Goal: Task Accomplishment & Management: Complete application form

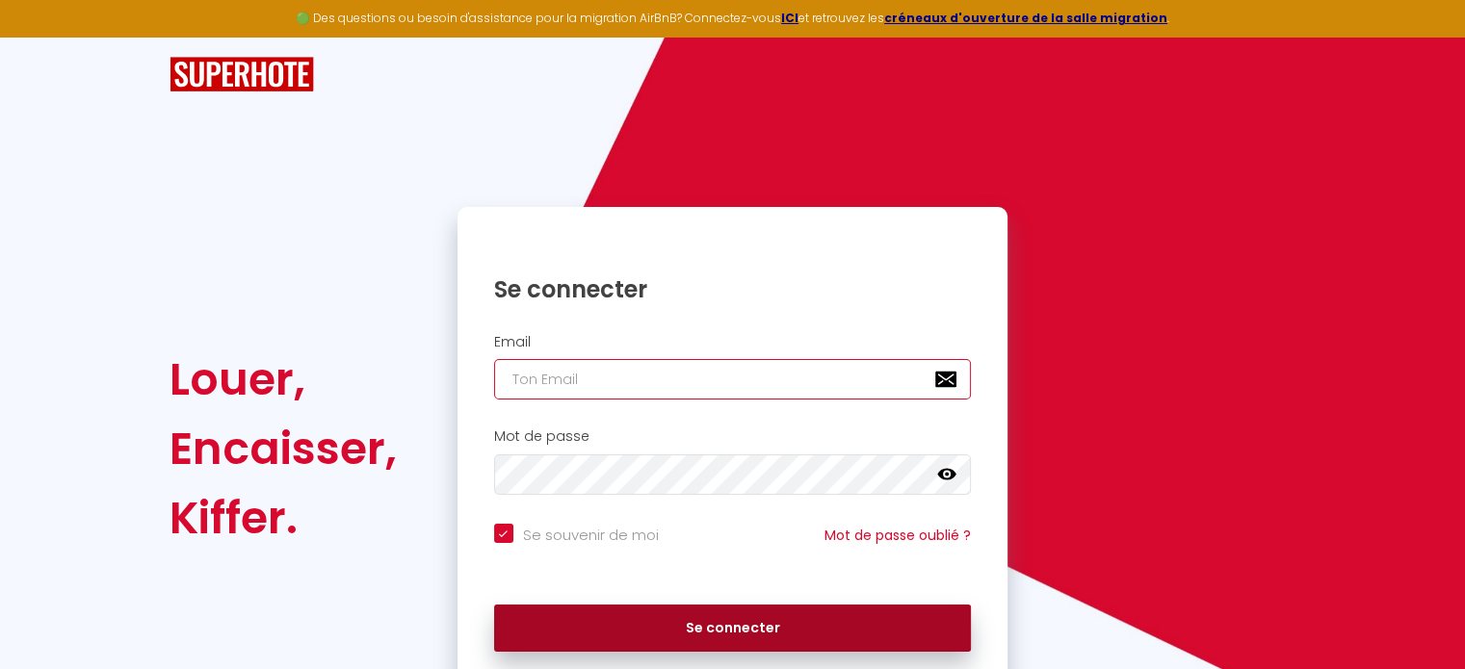
type input "[PERSON_NAME][EMAIL_ADDRESS][DOMAIN_NAME]"
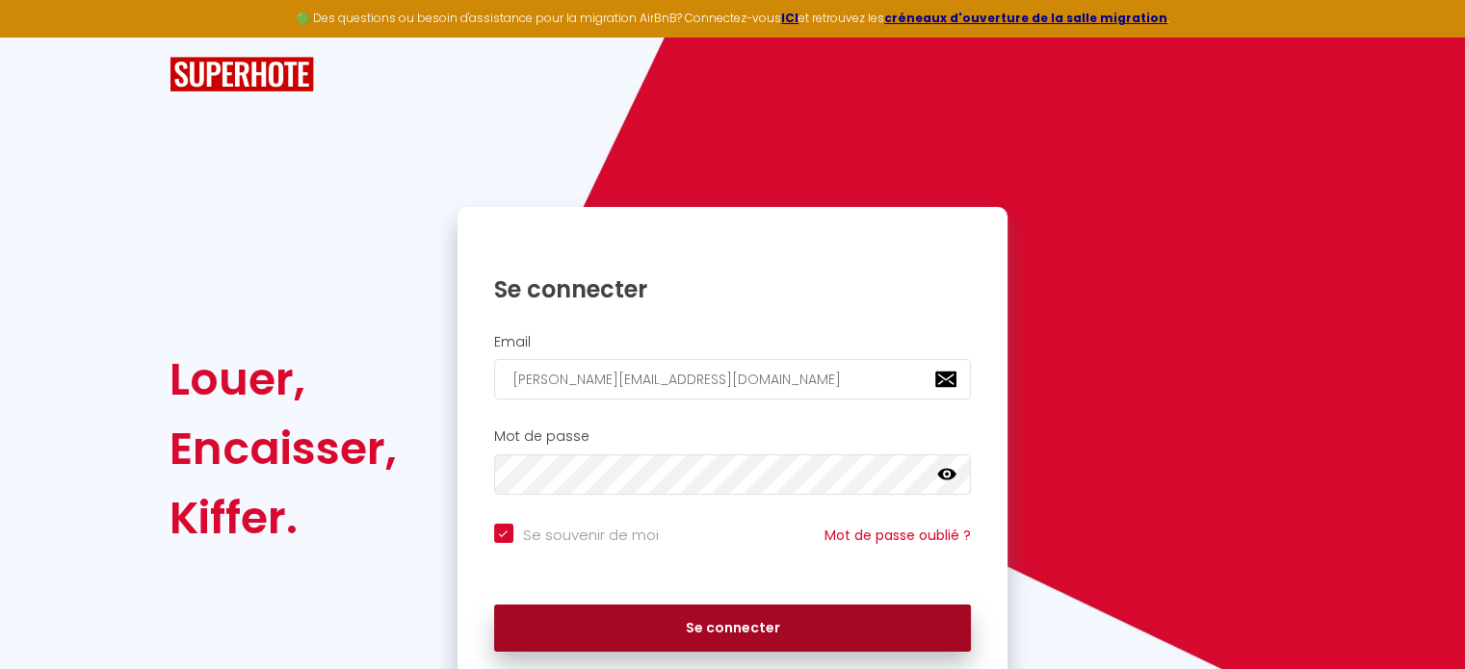
click at [793, 609] on button "Se connecter" at bounding box center [733, 629] width 478 height 48
checkbox input "true"
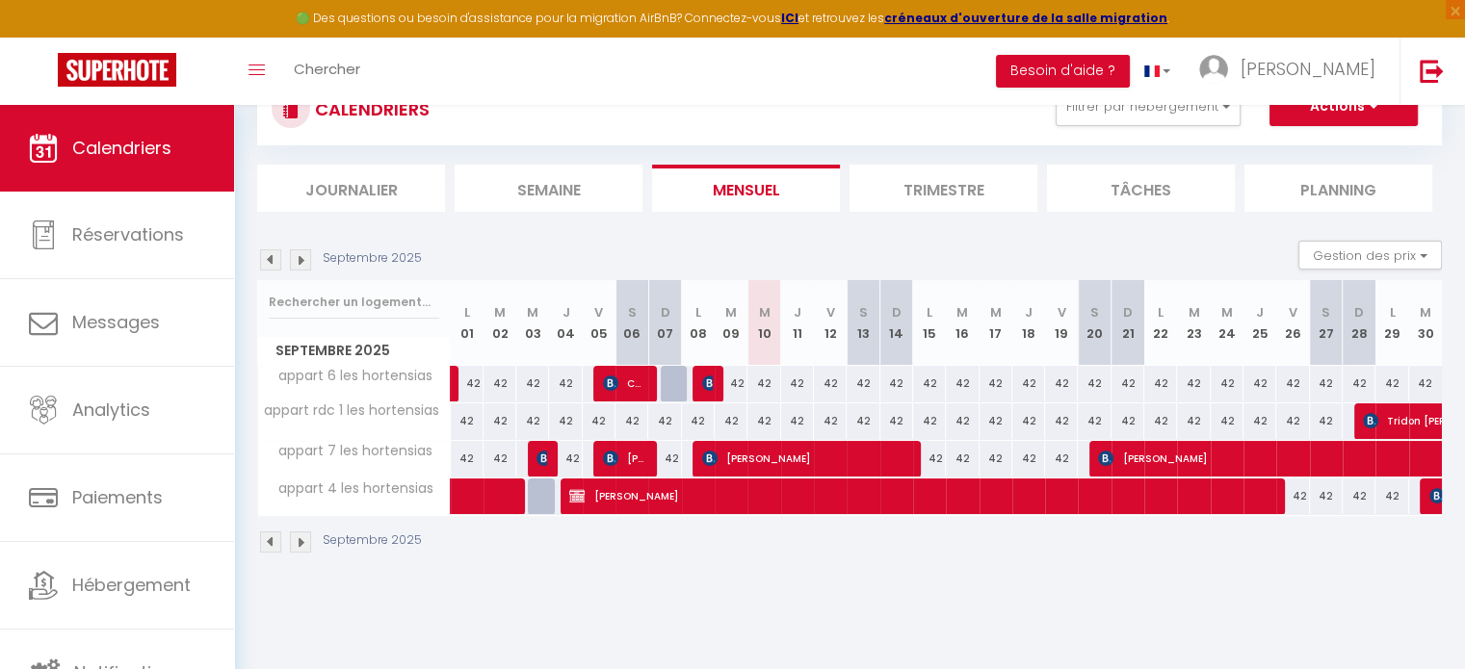
scroll to position [73, 0]
click at [299, 259] on img at bounding box center [300, 259] width 21 height 21
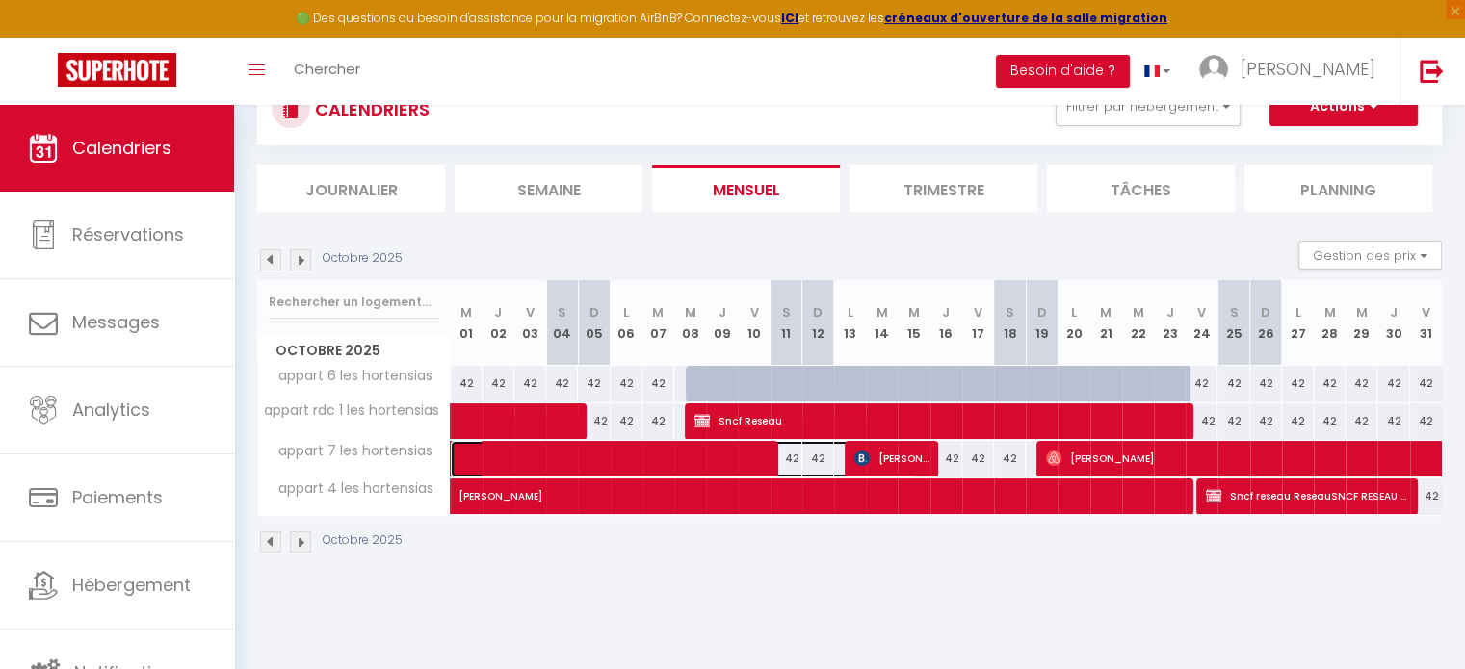
click at [461, 455] on link at bounding box center [467, 459] width 32 height 37
select select "OK"
select select "KO"
select select "0"
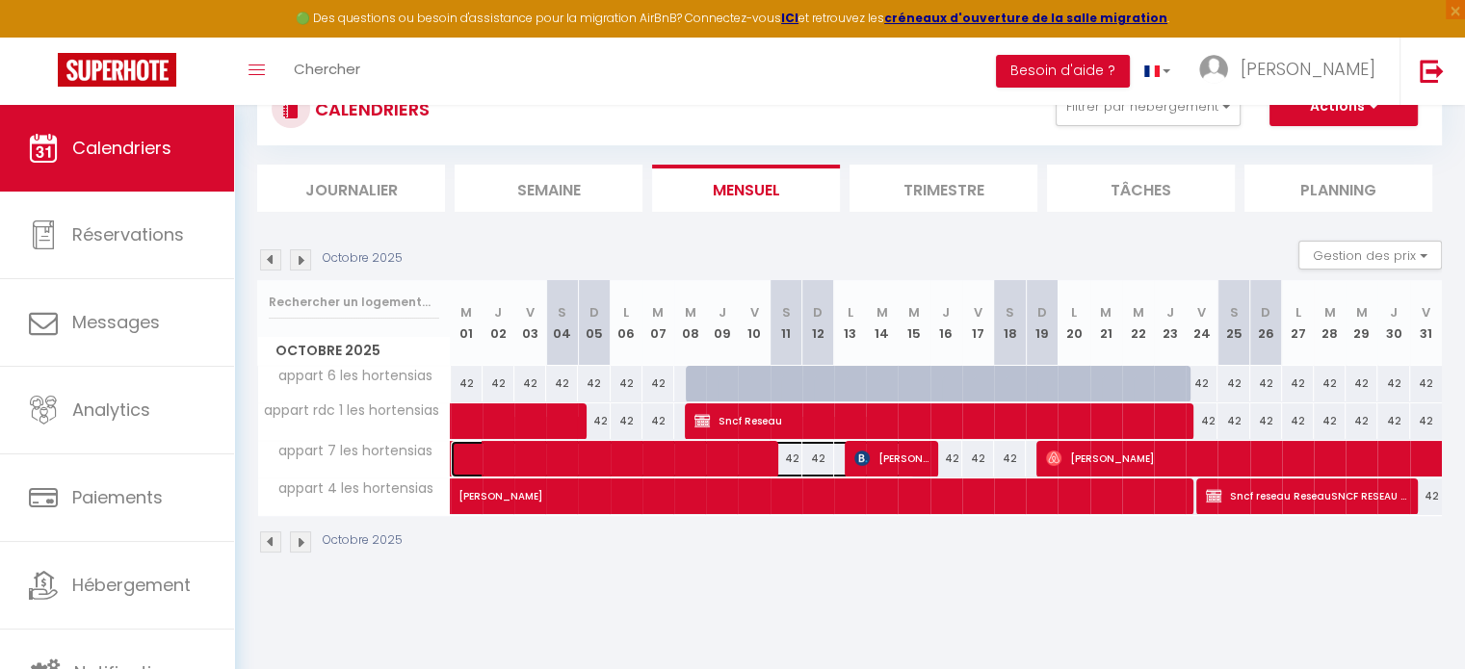
select select "1"
select select
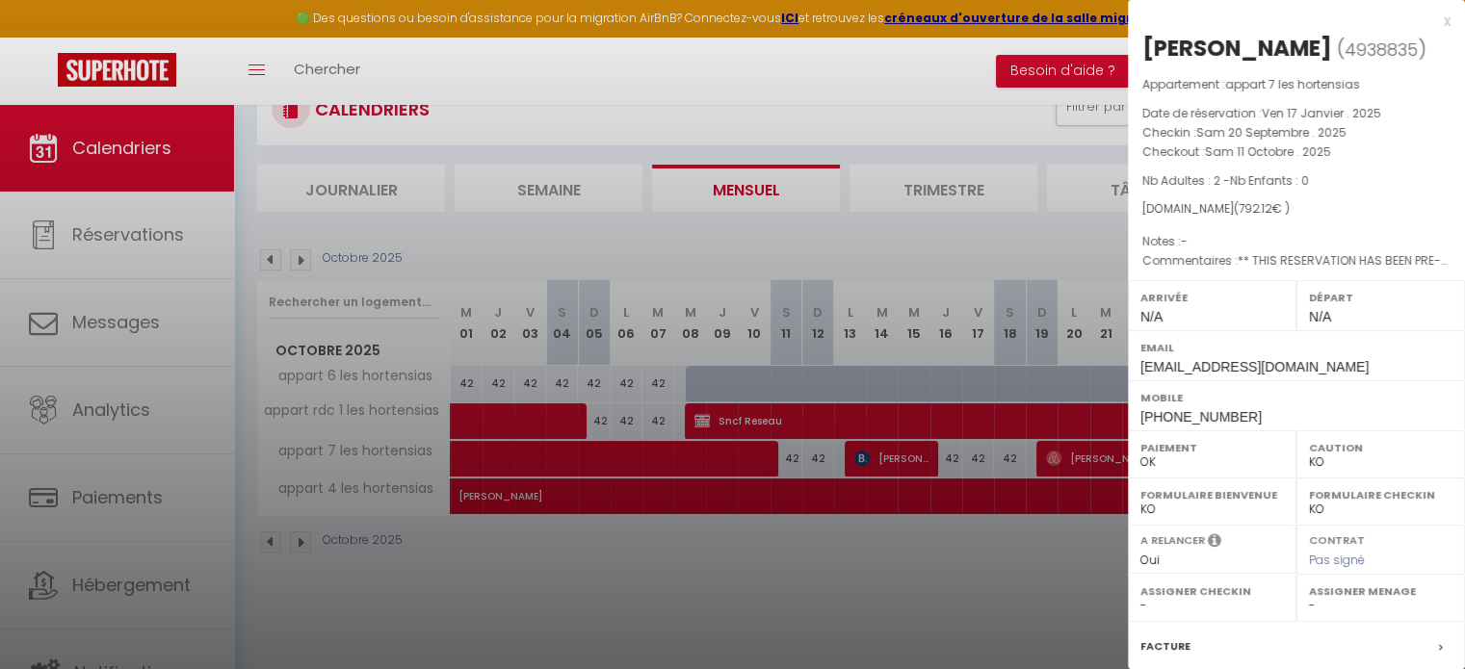
click at [762, 379] on div at bounding box center [732, 334] width 1465 height 669
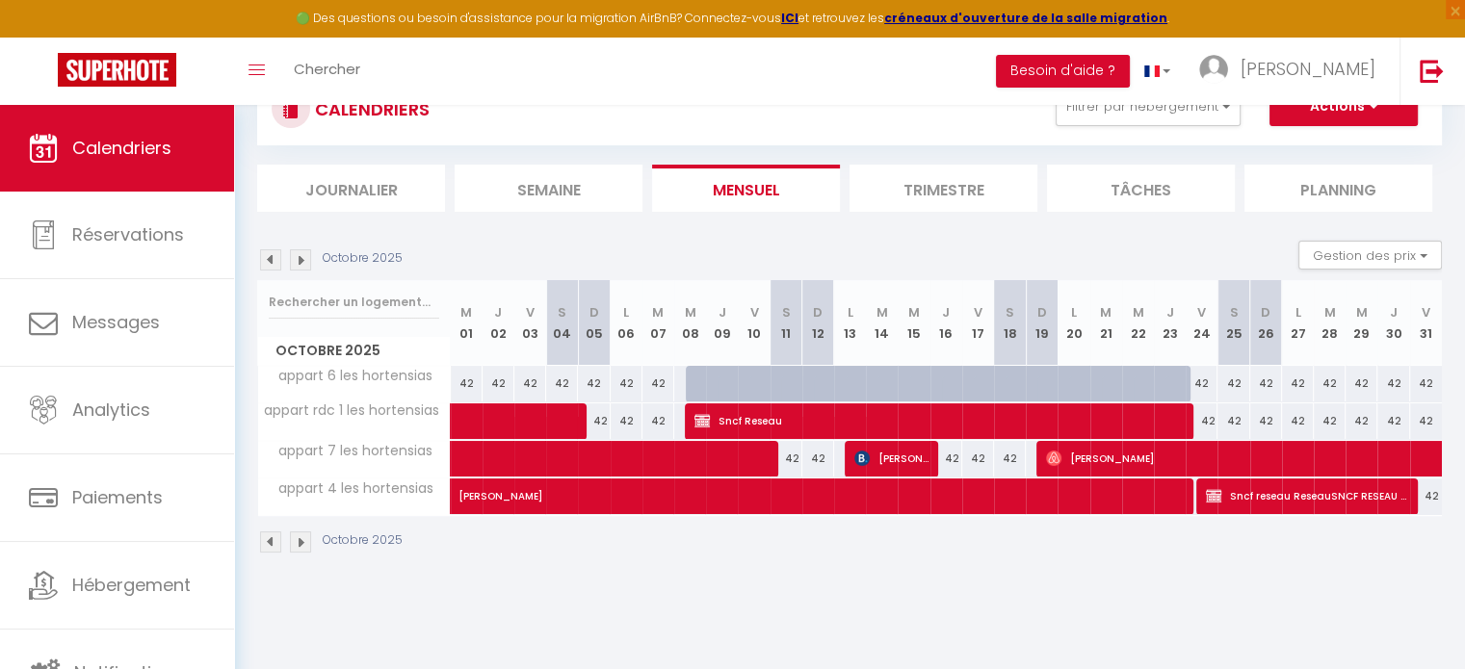
click at [700, 386] on div at bounding box center [702, 384] width 32 height 37
type input "42"
type input "Mer 08 Octobre 2025"
type input "Jeu 09 Octobre 2025"
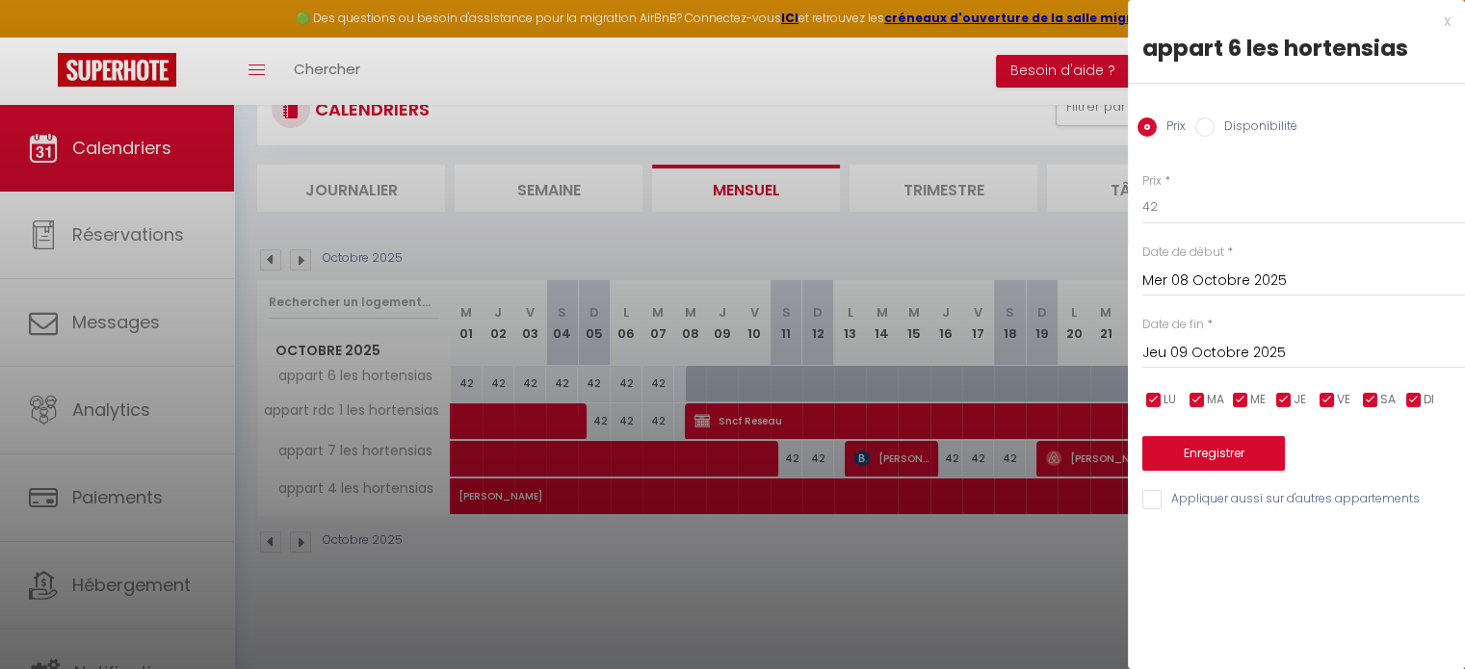
click at [1236, 348] on input "Jeu 09 Octobre 2025" at bounding box center [1303, 353] width 323 height 25
drag, startPoint x: 1182, startPoint y: 29, endPoint x: 1317, endPoint y: 38, distance: 135.1
click at [1317, 38] on div "x appart 6 les hortensias Prix Disponibilité Prix * 42 Statut * Disponible Indi…" at bounding box center [1296, 265] width 337 height 531
click at [1255, 13] on div "x" at bounding box center [1289, 21] width 323 height 23
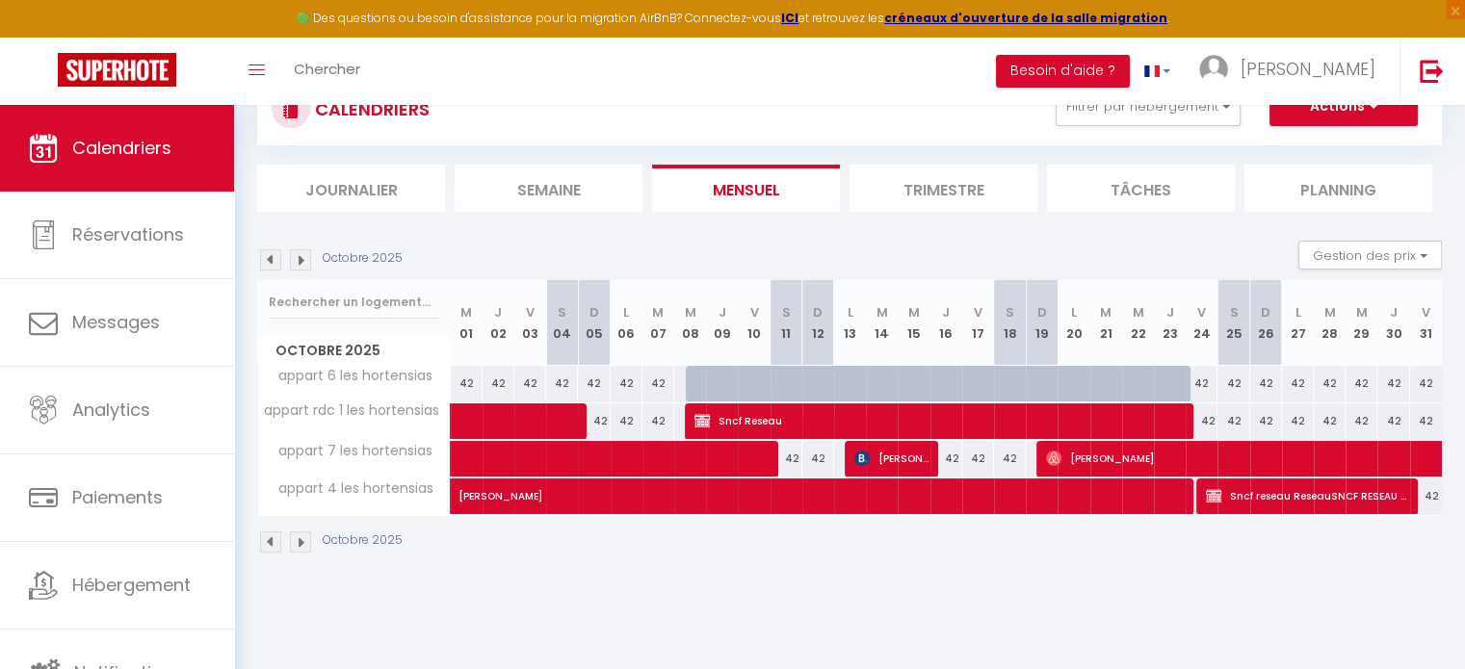
click at [1056, 379] on div "42" at bounding box center [1072, 384] width 33 height 36
type input "42"
type input "Lun 20 Octobre 2025"
type input "[DATE] Octobre 2025"
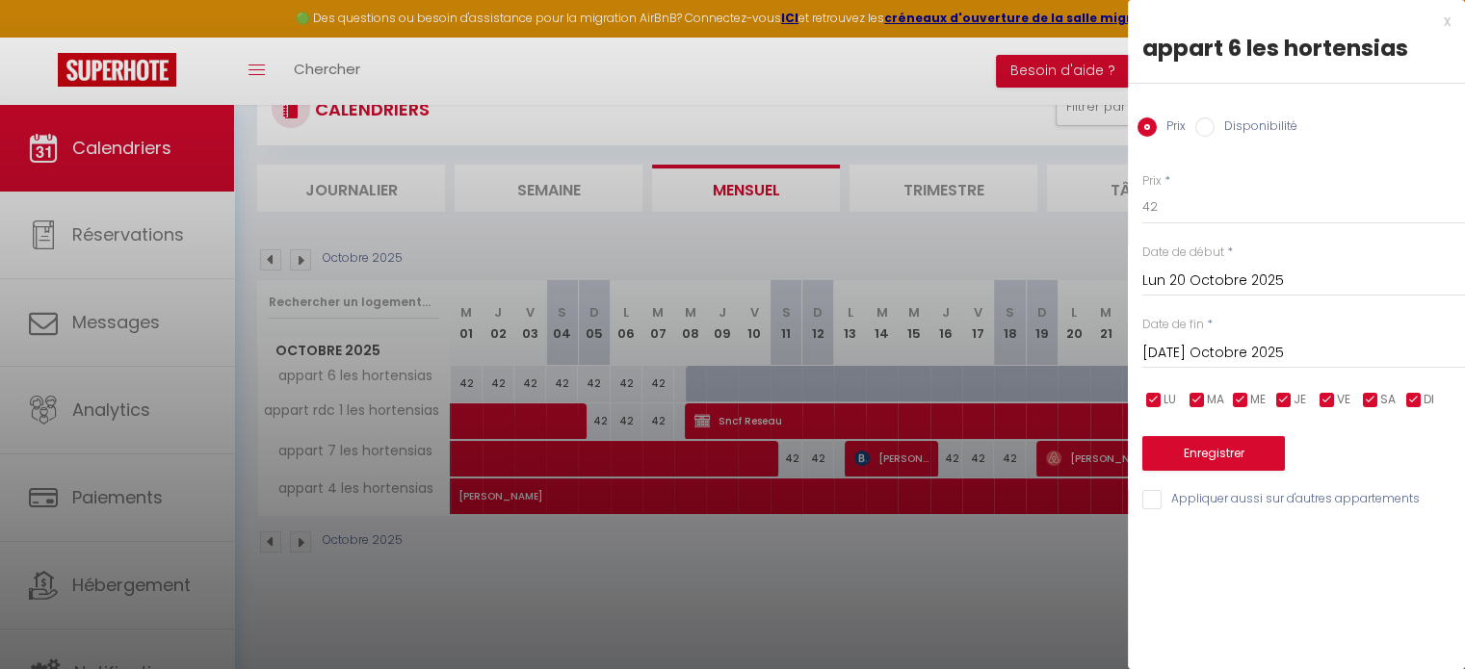
click at [1152, 273] on input "Lun 20 Octobre 2025" at bounding box center [1303, 281] width 323 height 25
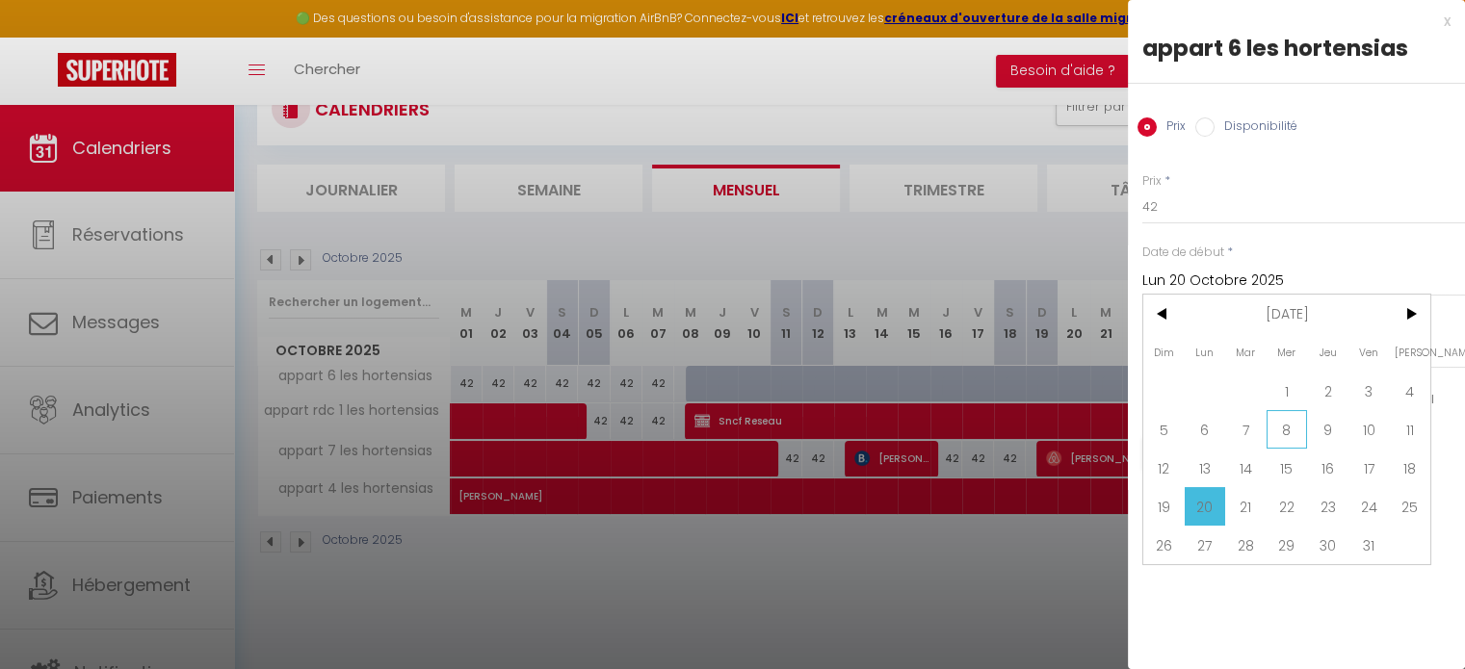
click at [1283, 429] on span "8" at bounding box center [1286, 429] width 41 height 39
type input "Mer 08 Octobre 2025"
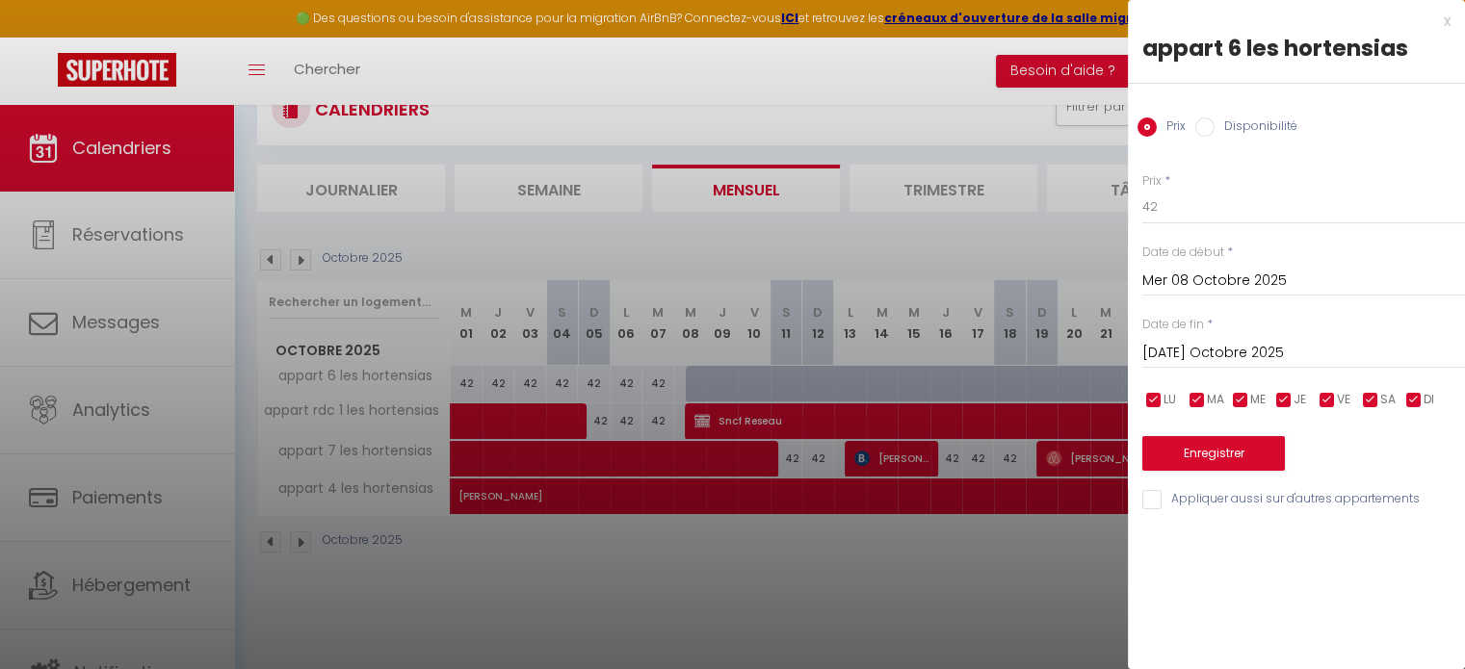
click at [1262, 356] on input "[DATE] Octobre 2025" at bounding box center [1303, 353] width 323 height 25
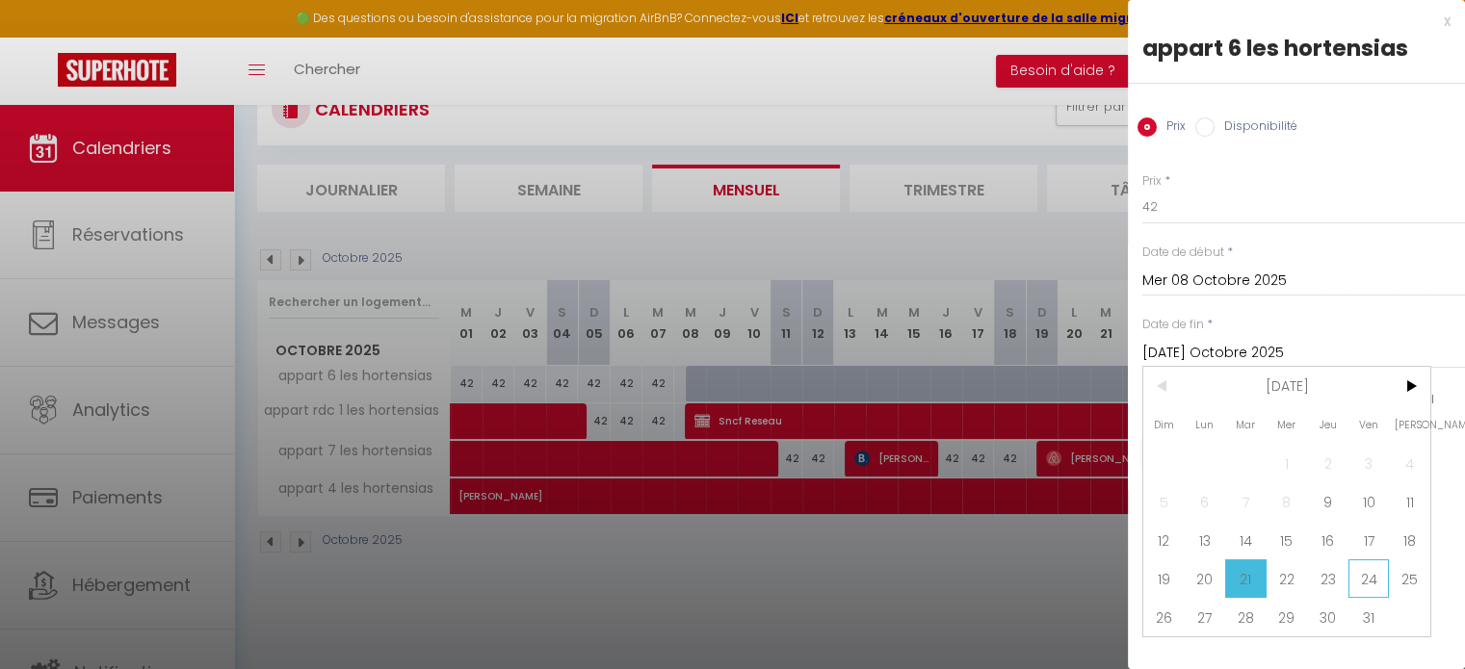
click at [1366, 581] on span "24" at bounding box center [1368, 578] width 41 height 39
type input "Ven 24 Octobre 2025"
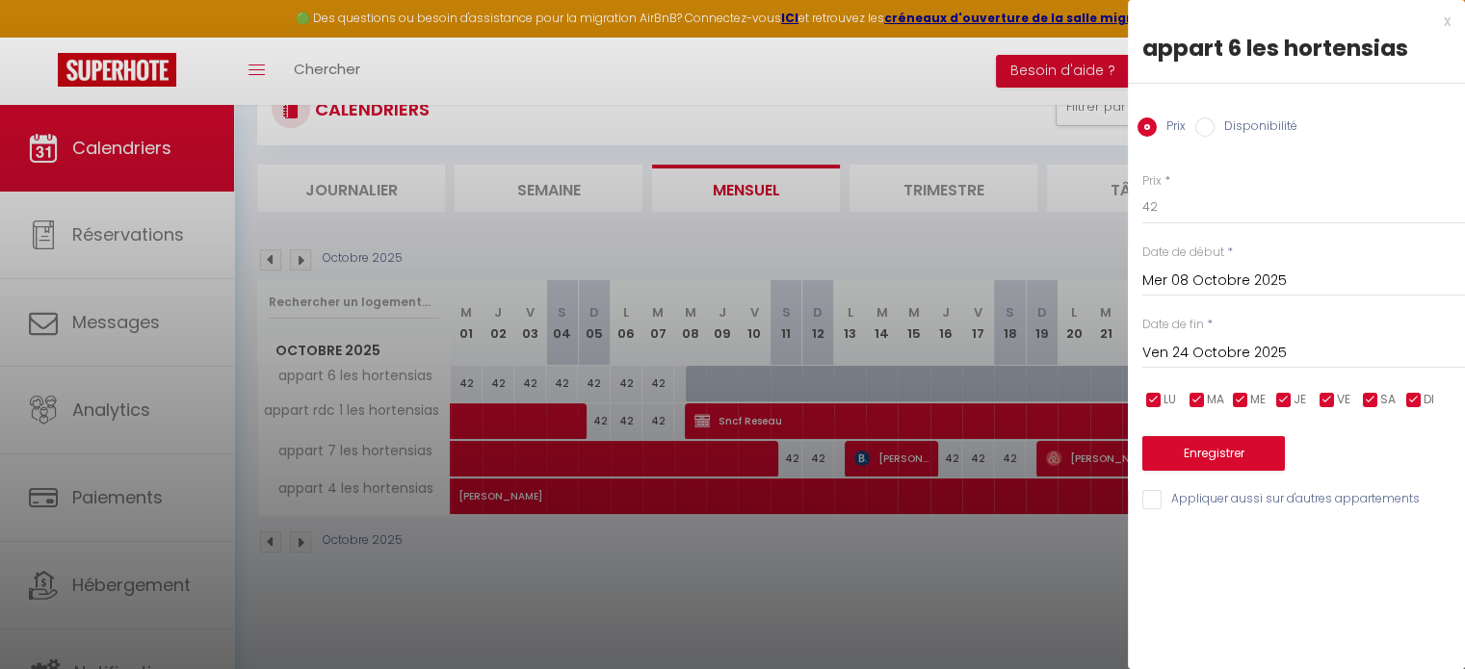
click at [1209, 124] on input "Disponibilité" at bounding box center [1204, 126] width 19 height 19
radio input "true"
radio input "false"
click at [1179, 450] on button "Enregistrer" at bounding box center [1213, 455] width 143 height 35
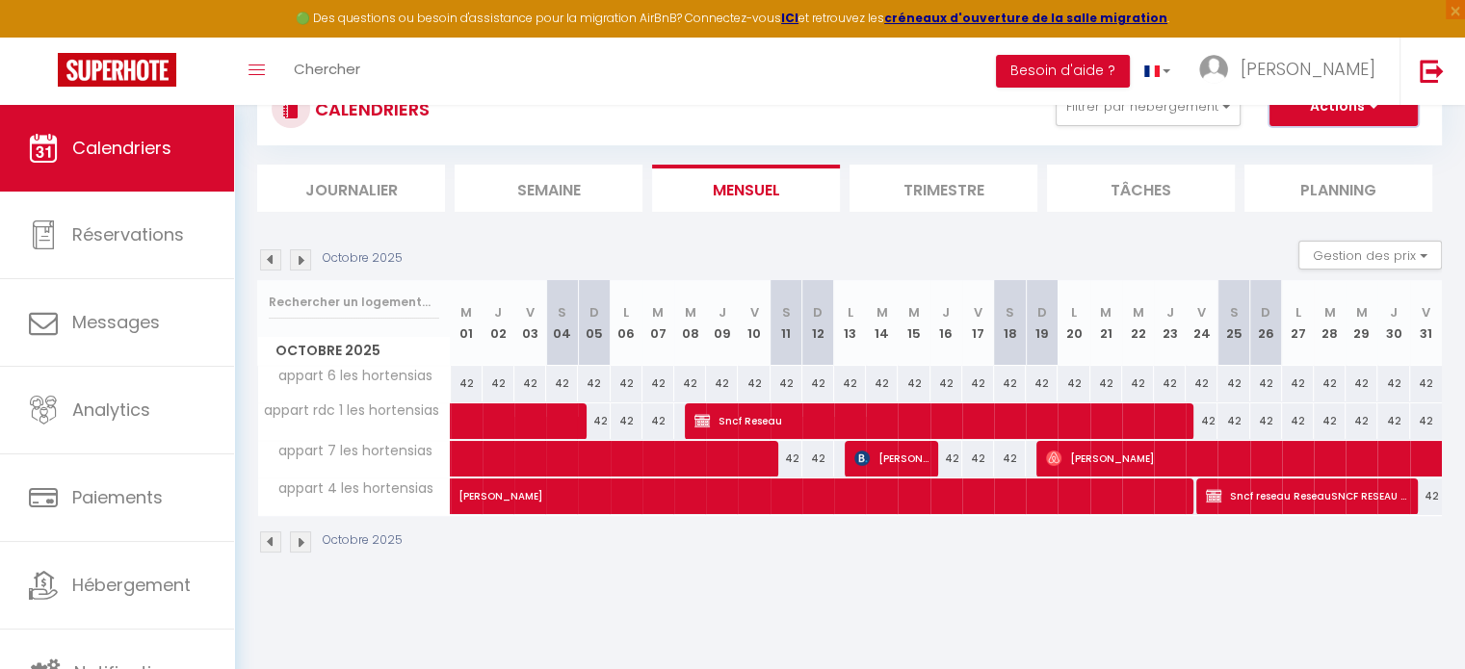
click at [1305, 110] on button "Actions" at bounding box center [1343, 107] width 148 height 39
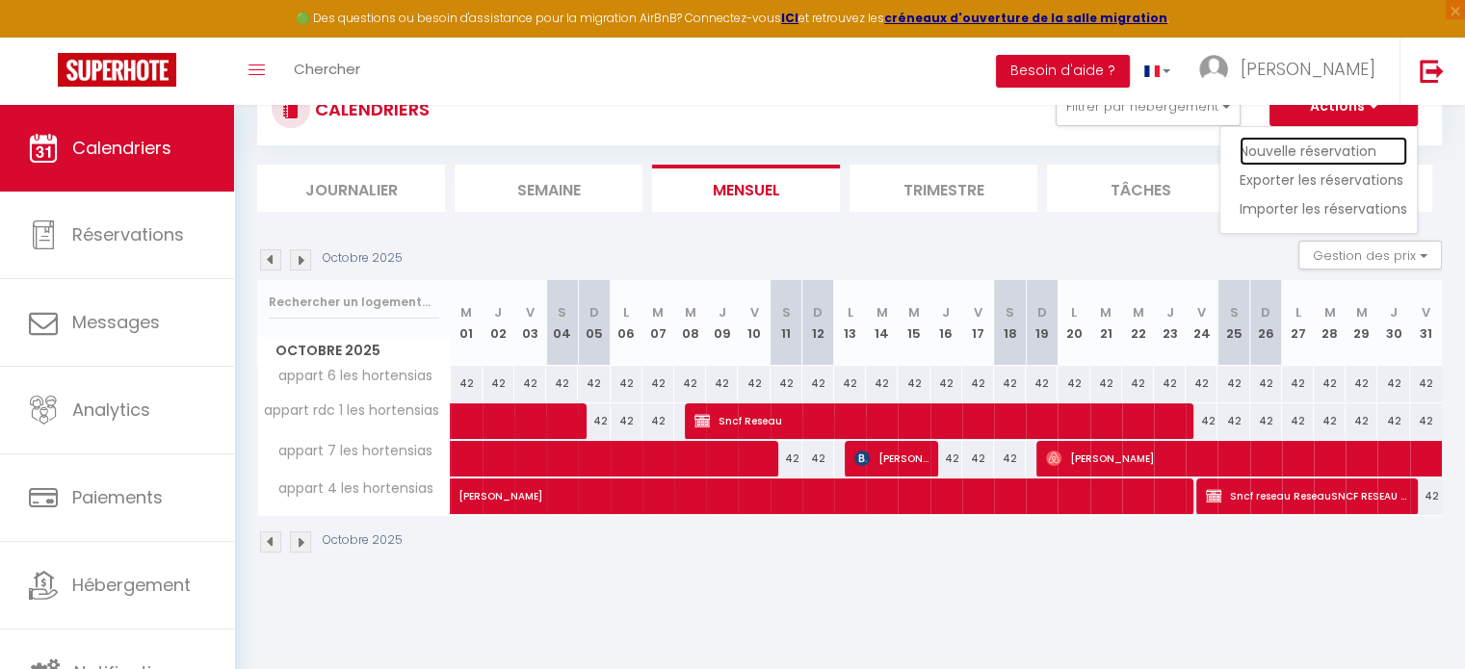
click at [1302, 151] on link "Nouvelle réservation" at bounding box center [1323, 151] width 168 height 29
select select
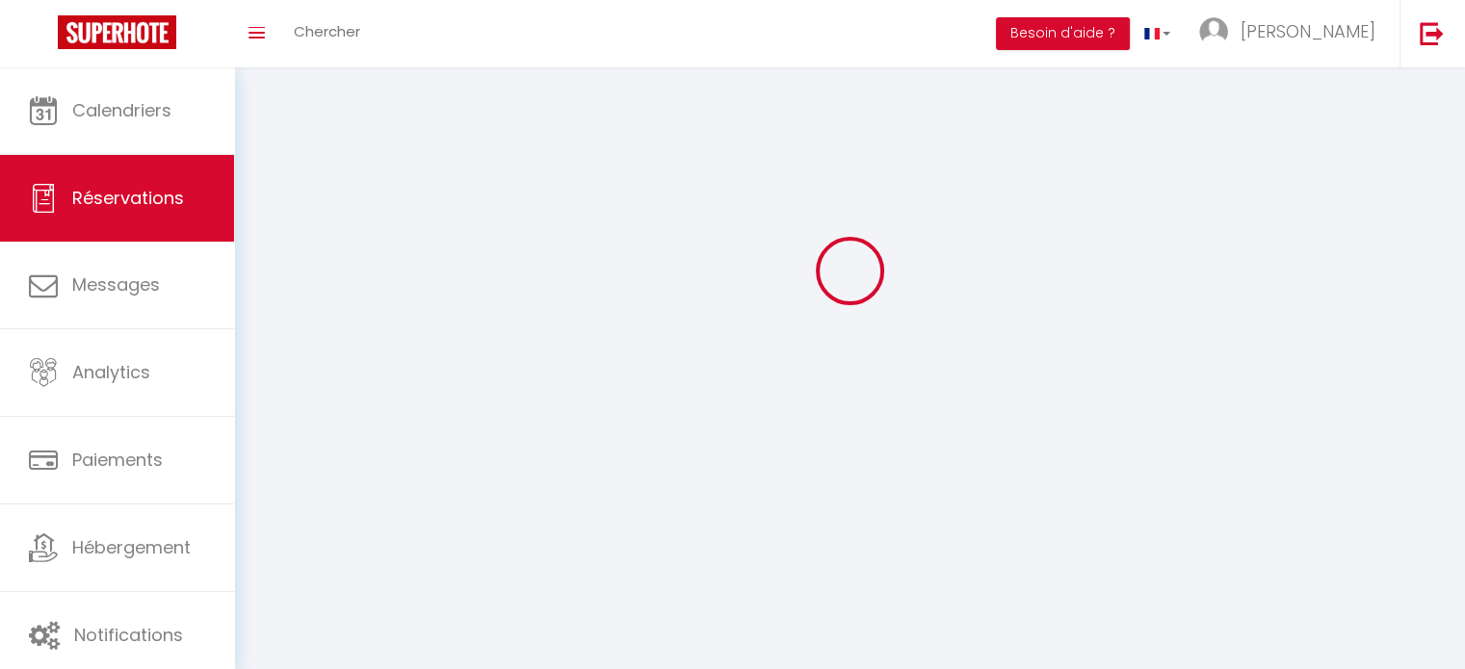
select select
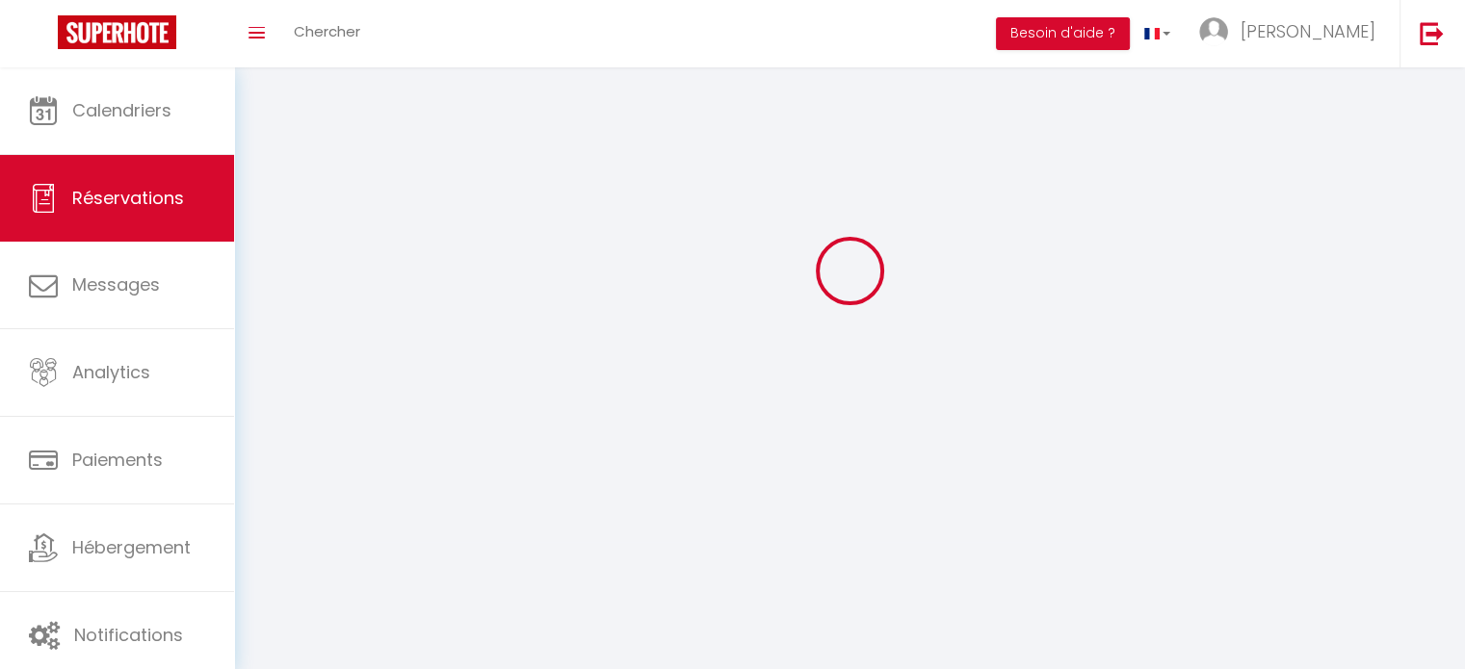
select select
checkbox input "false"
select select
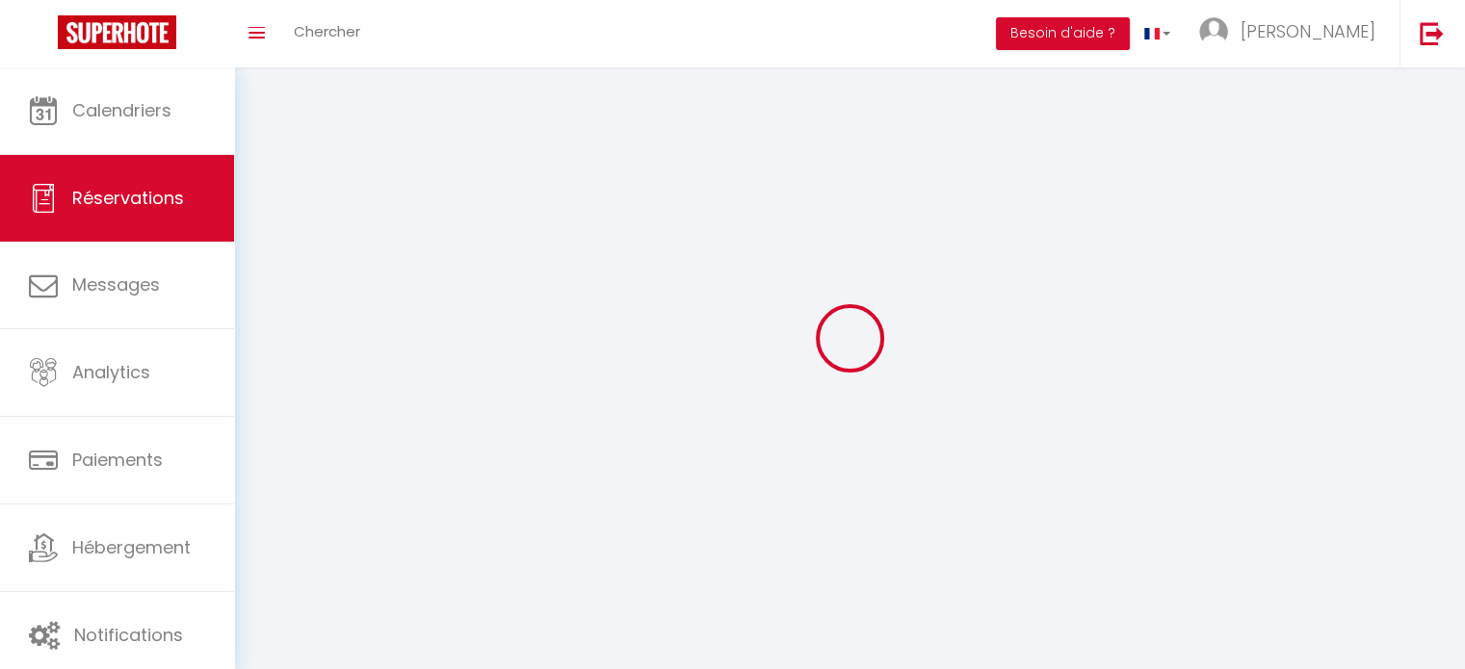
select select
checkbox input "false"
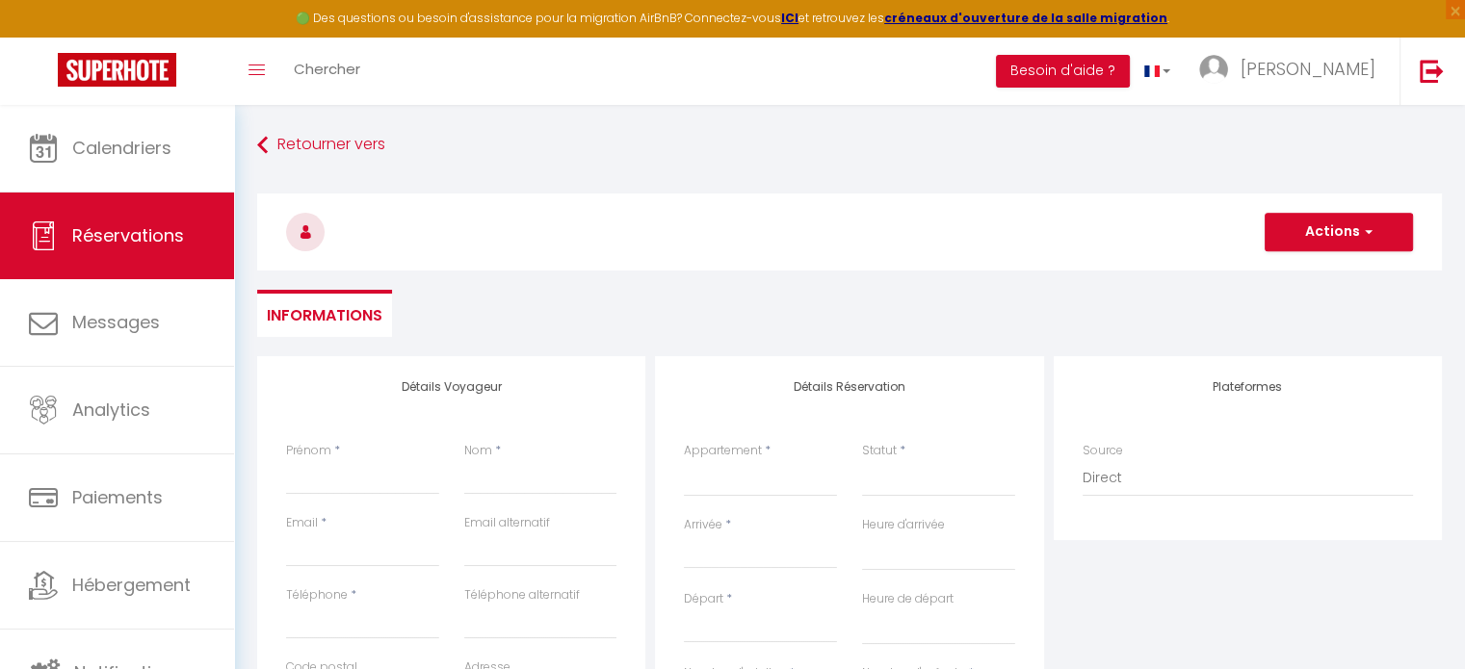
select select
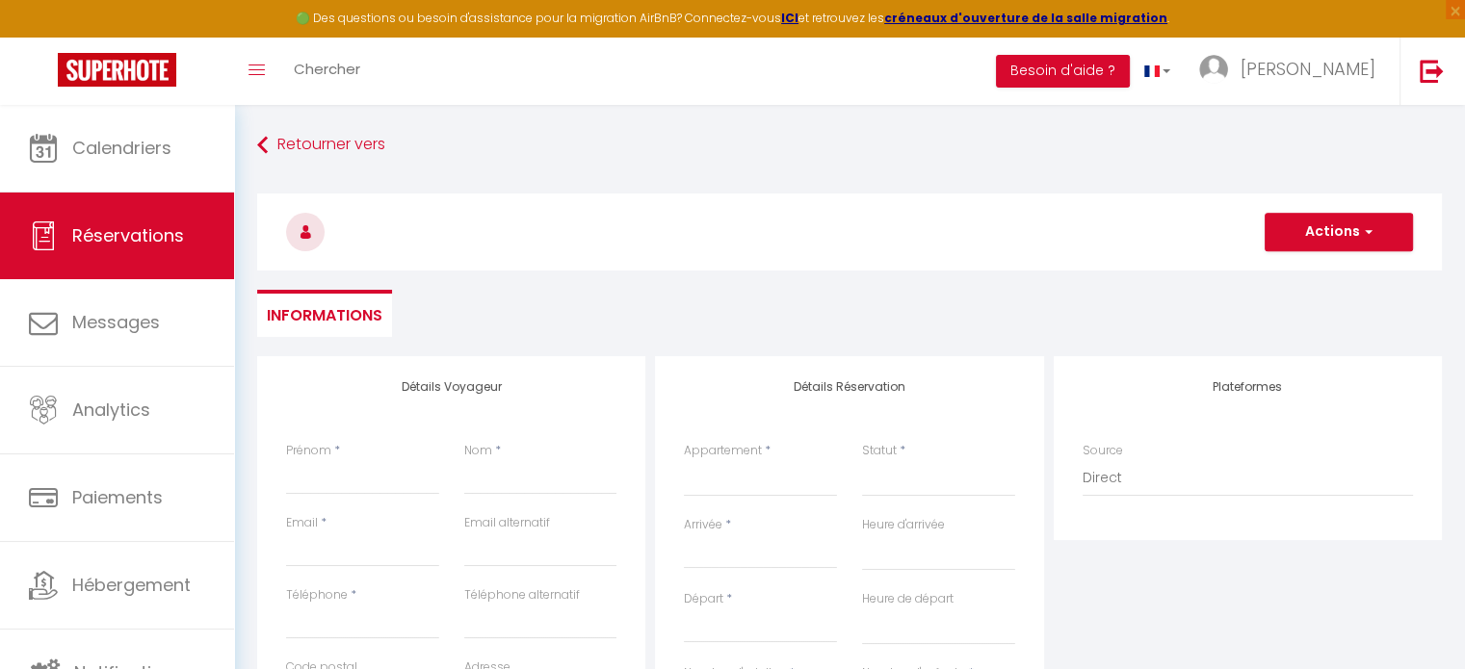
select select
checkbox input "false"
select select
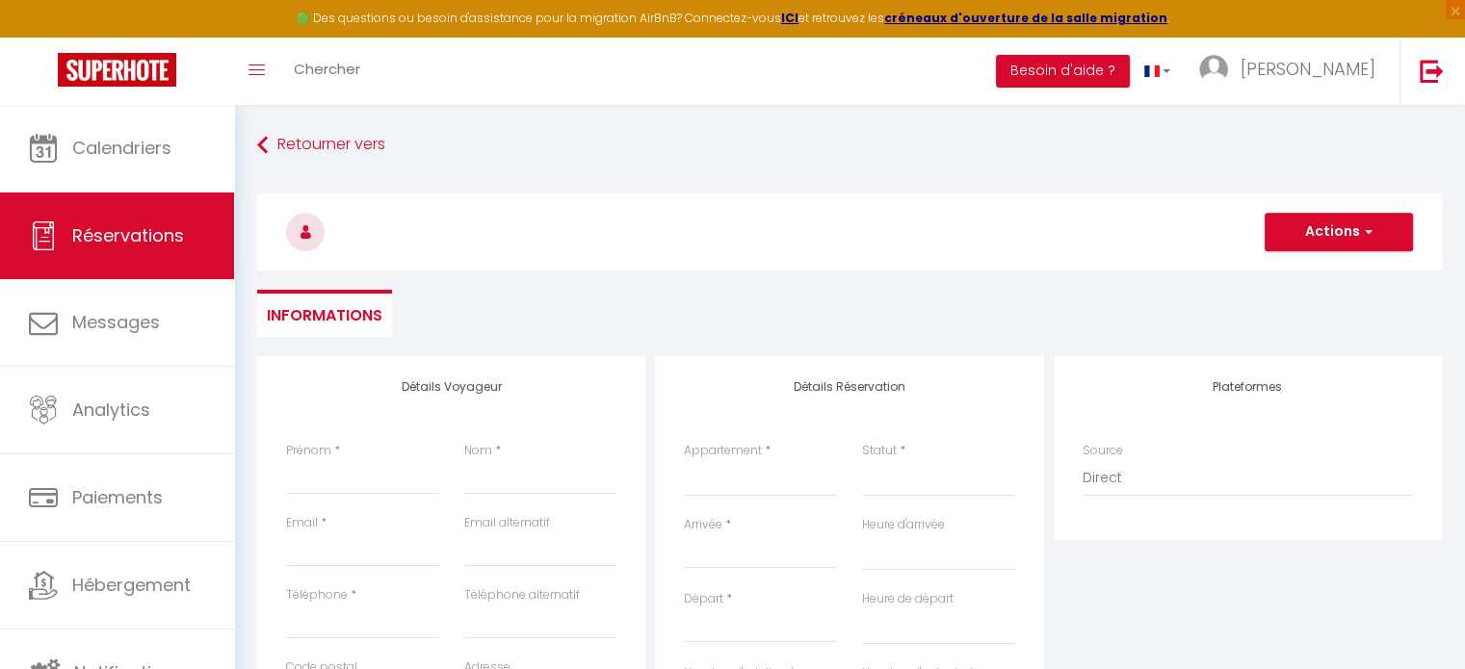
select select
checkbox input "false"
select select
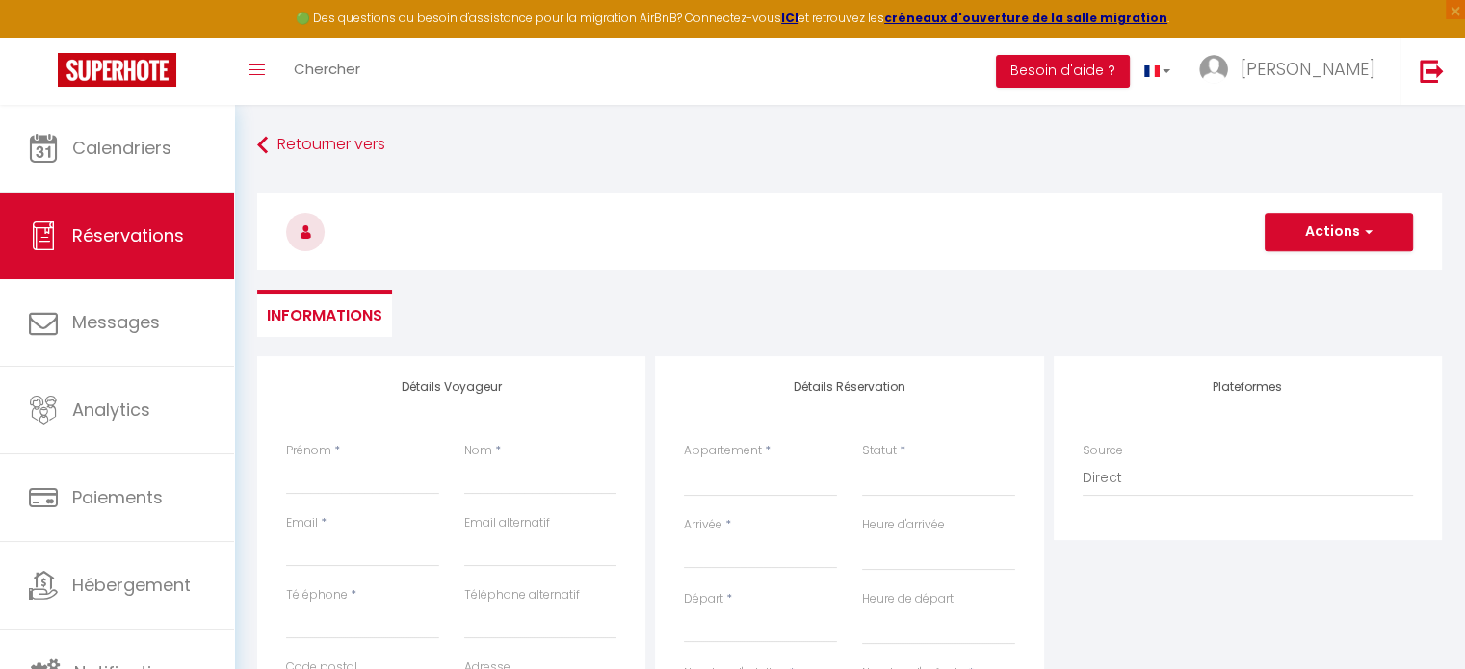
select select
click at [365, 484] on input "Prénom" at bounding box center [362, 477] width 153 height 35
type input "SNCF"
type input "FR73412280737"
type input "0609795363"
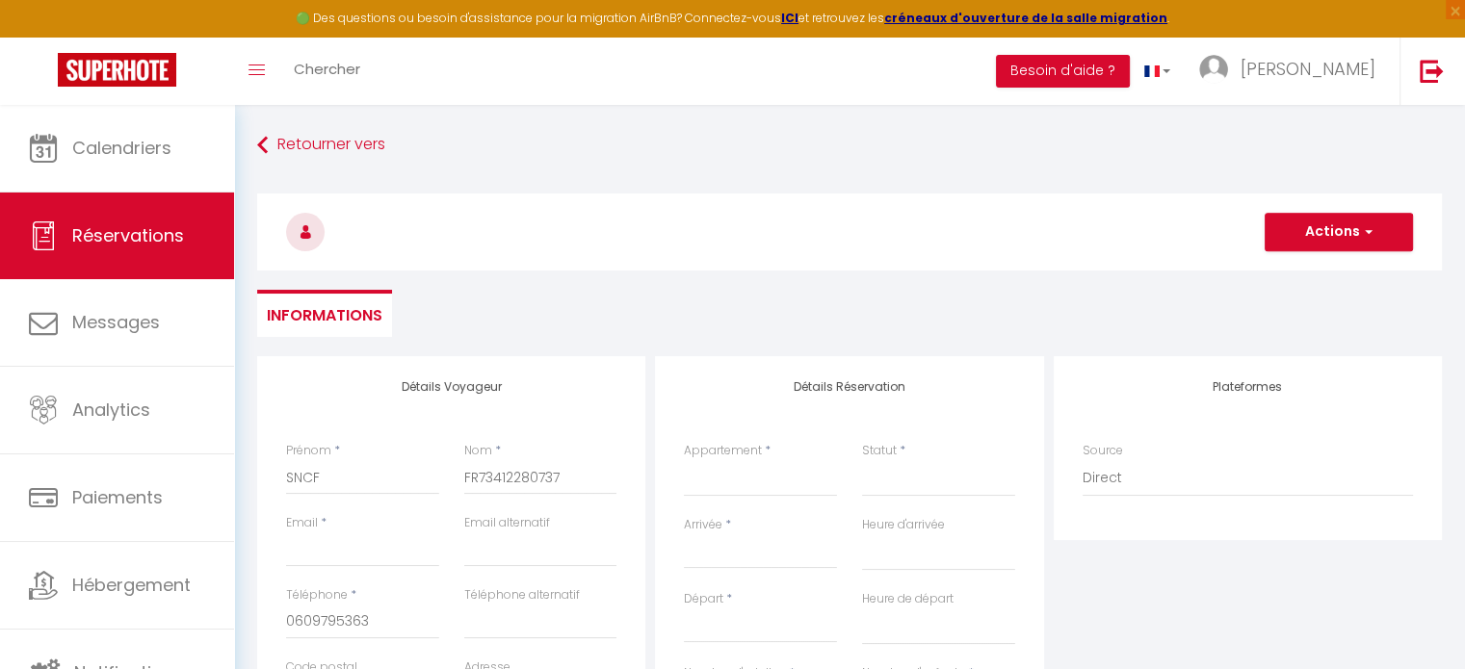
type input "69908"
type input "TSA 80813"
type input "lyon cedex 20"
select select "FR"
select select
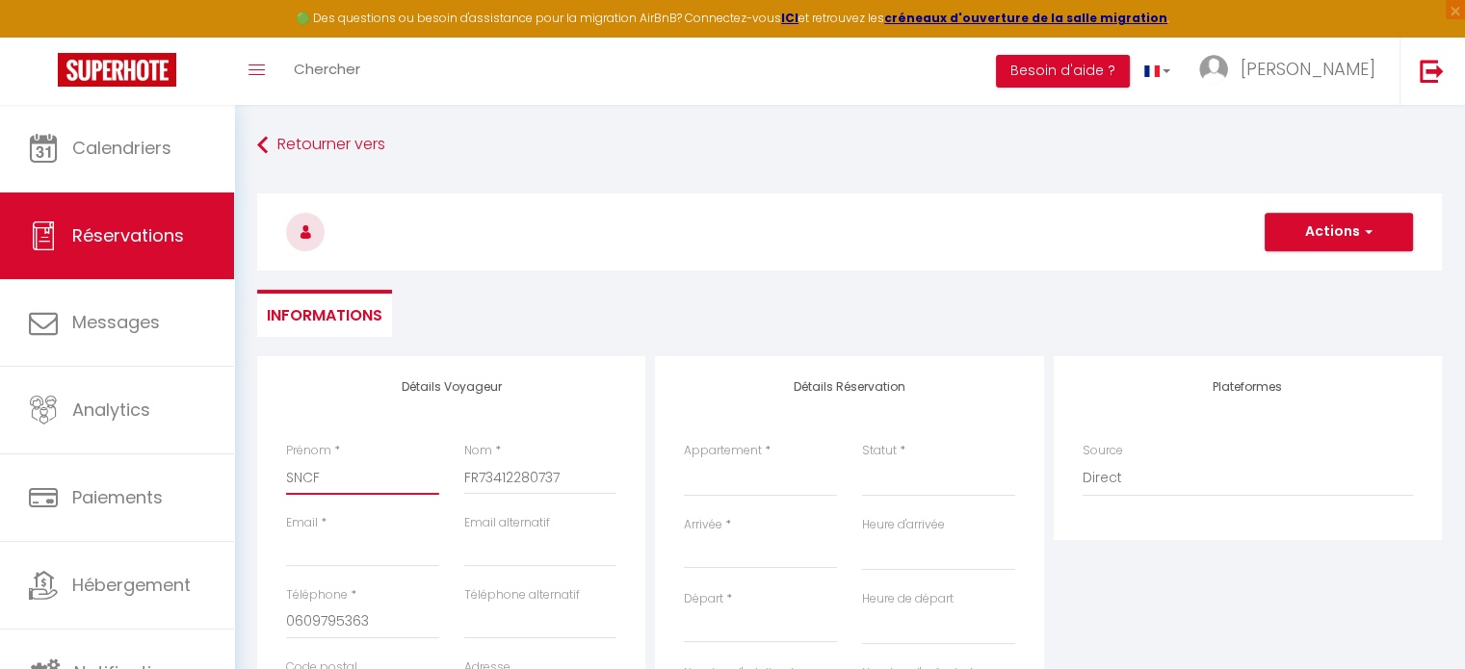
select select
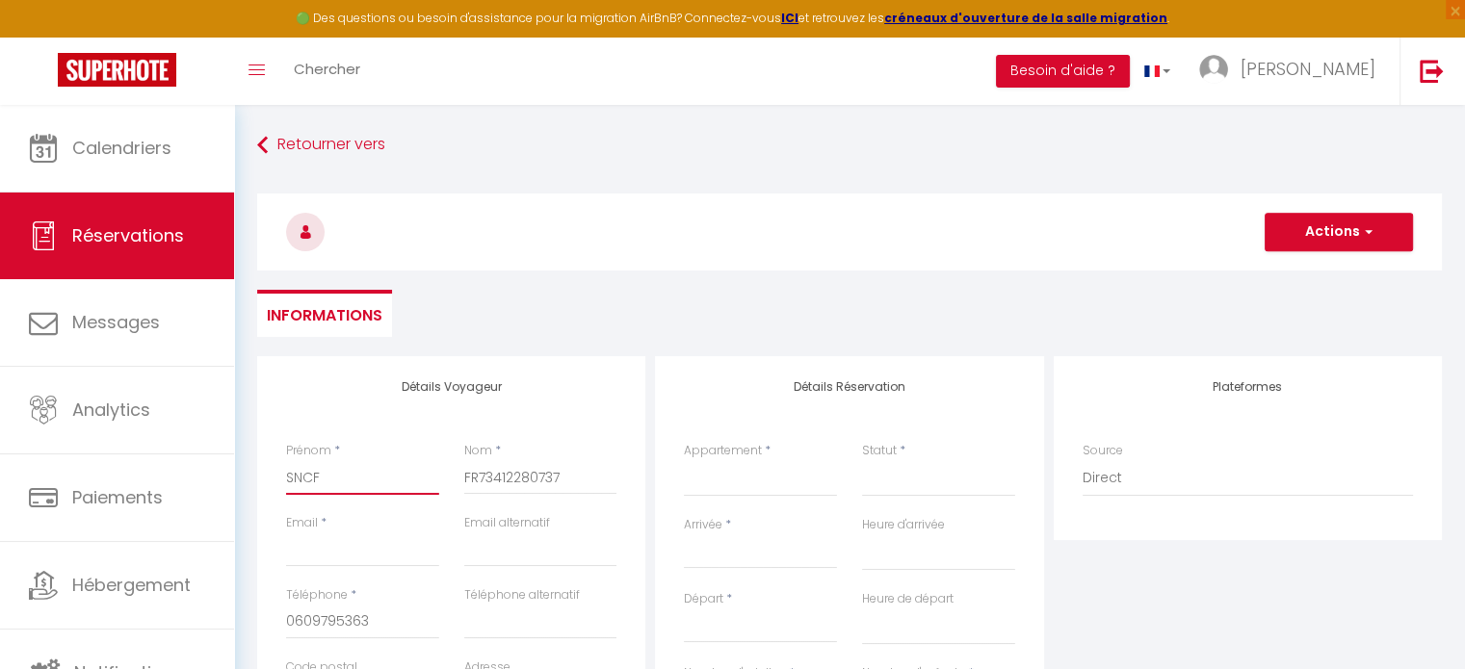
checkbox input "false"
click at [366, 557] on input "Email client" at bounding box center [362, 550] width 153 height 35
type input "[PERSON_NAME][EMAIL_ADDRESS][DOMAIN_NAME]"
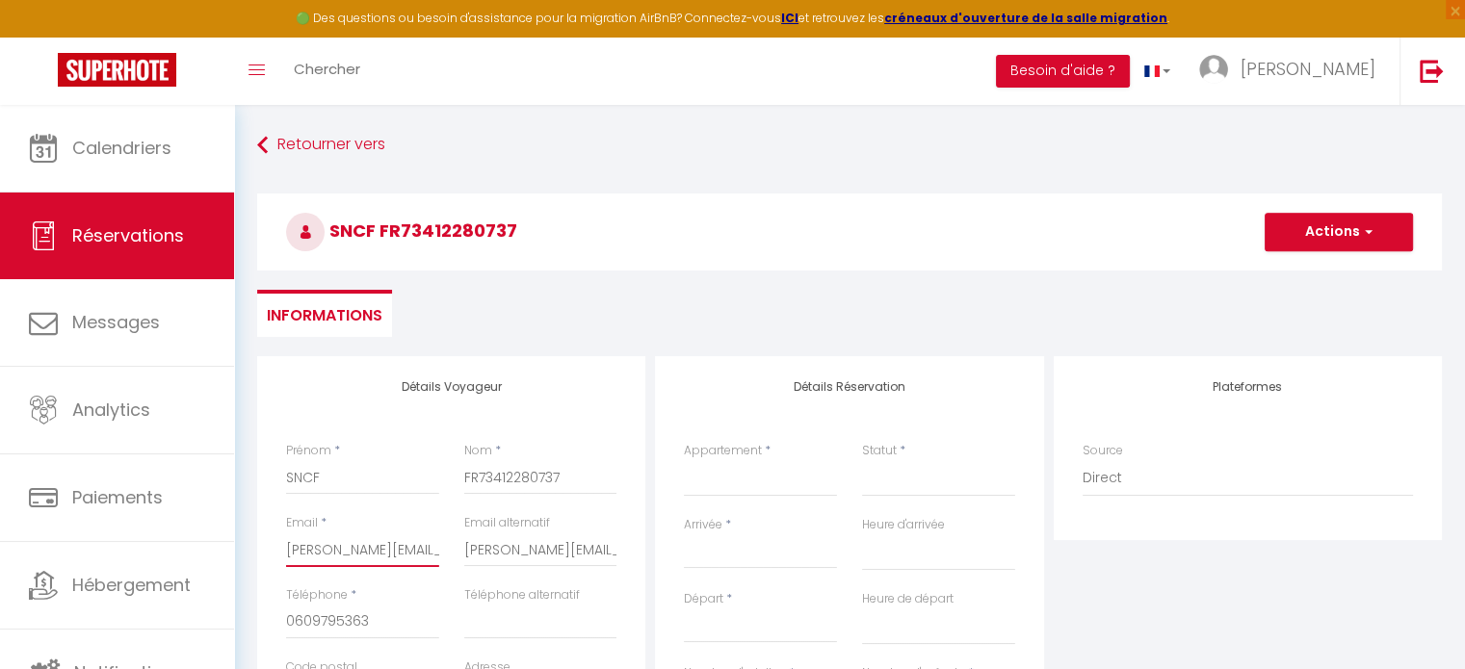
select select
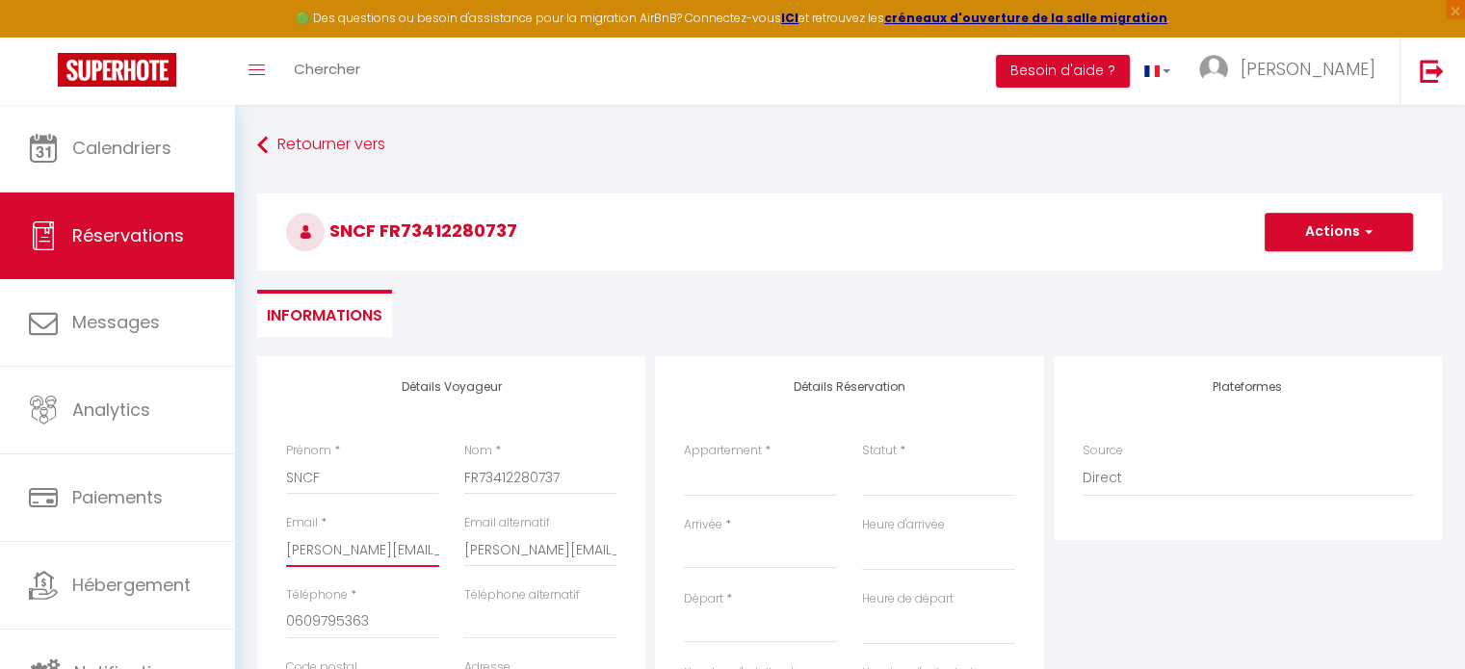
select select
checkbox input "false"
click at [729, 475] on select "appart 6 les hortensias appart rdc 1 les hortensias appart 7 les hortensias app…" at bounding box center [760, 478] width 153 height 37
select select "20852"
click at [684, 460] on select "appart 6 les hortensias appart rdc 1 les hortensias appart 7 les hortensias app…" at bounding box center [760, 478] width 153 height 37
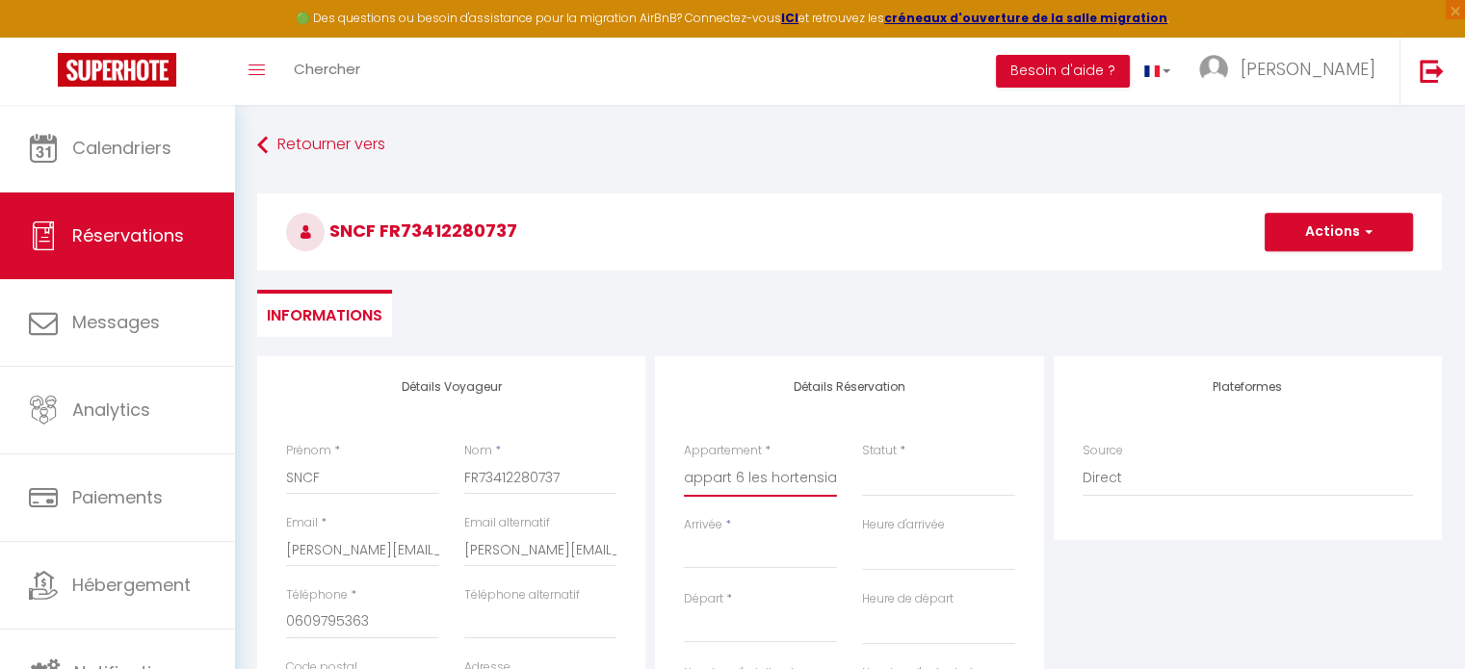
select select
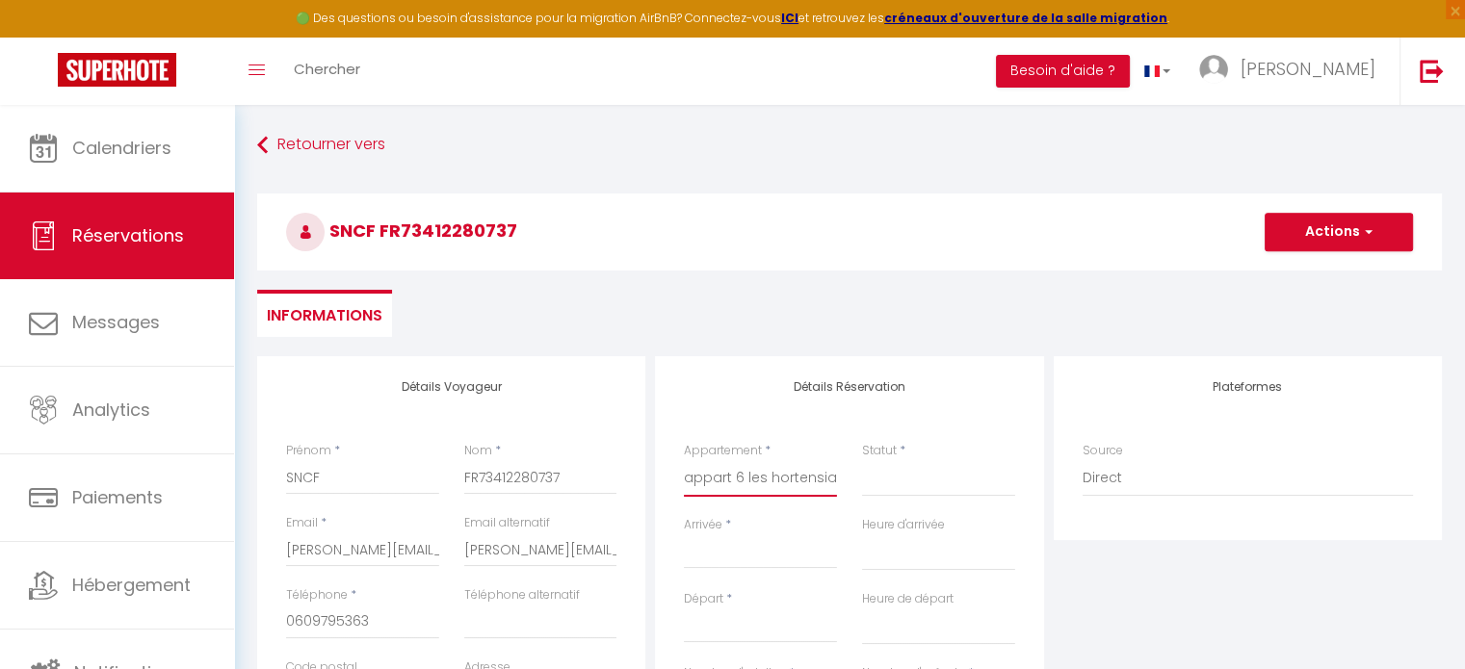
checkbox input "false"
click at [890, 477] on select "Confirmé Non Confirmé [PERSON_NAME] par le voyageur No Show Request" at bounding box center [938, 478] width 153 height 37
select select
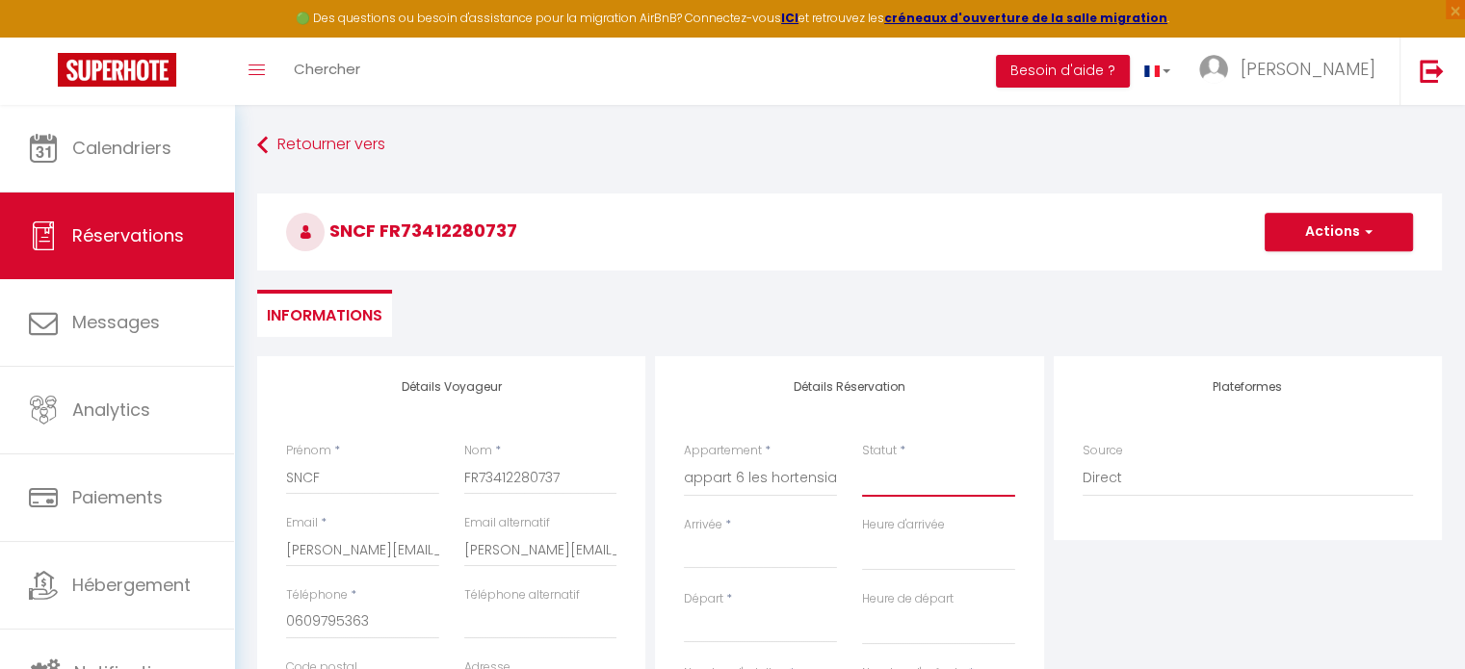
select select
checkbox input "false"
select select "1"
click at [862, 460] on select "Confirmé Non Confirmé [PERSON_NAME] par le voyageur No Show Request" at bounding box center [938, 478] width 153 height 37
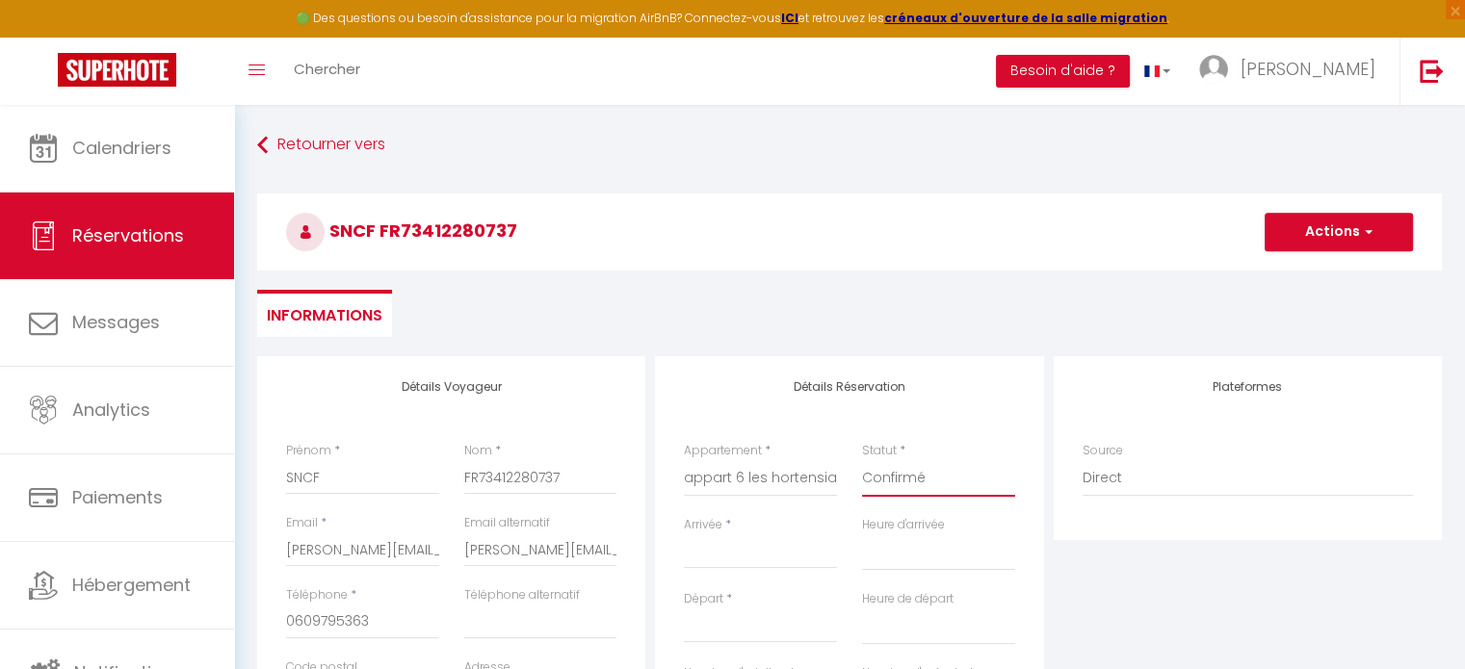
select select
checkbox input "false"
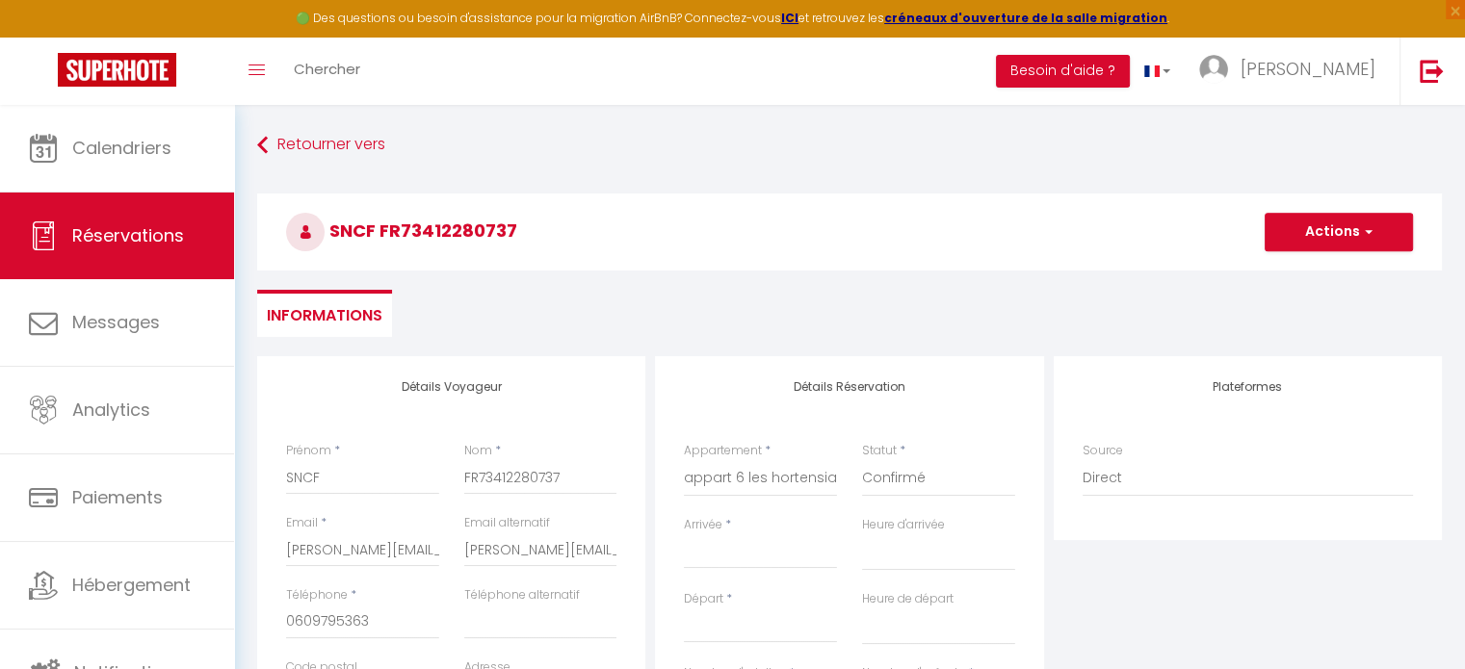
click at [704, 560] on input "Arrivée" at bounding box center [760, 553] width 153 height 25
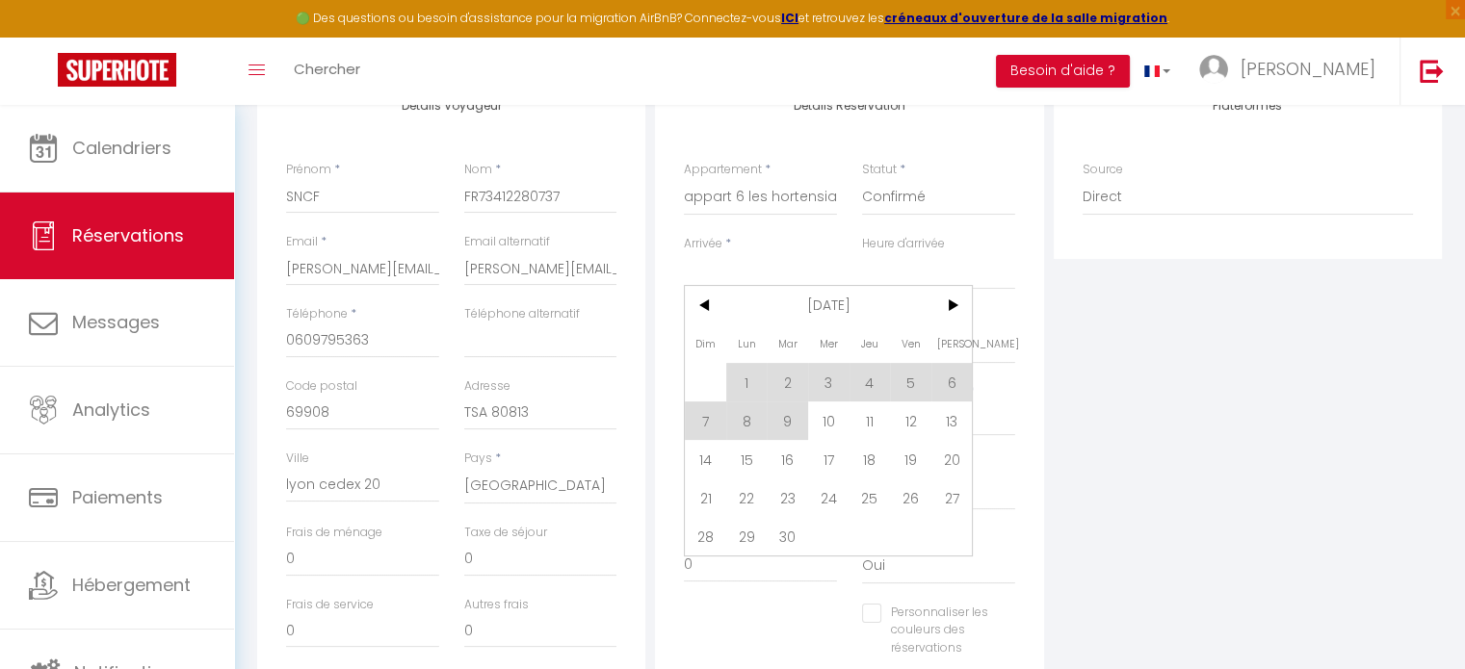
scroll to position [304, 0]
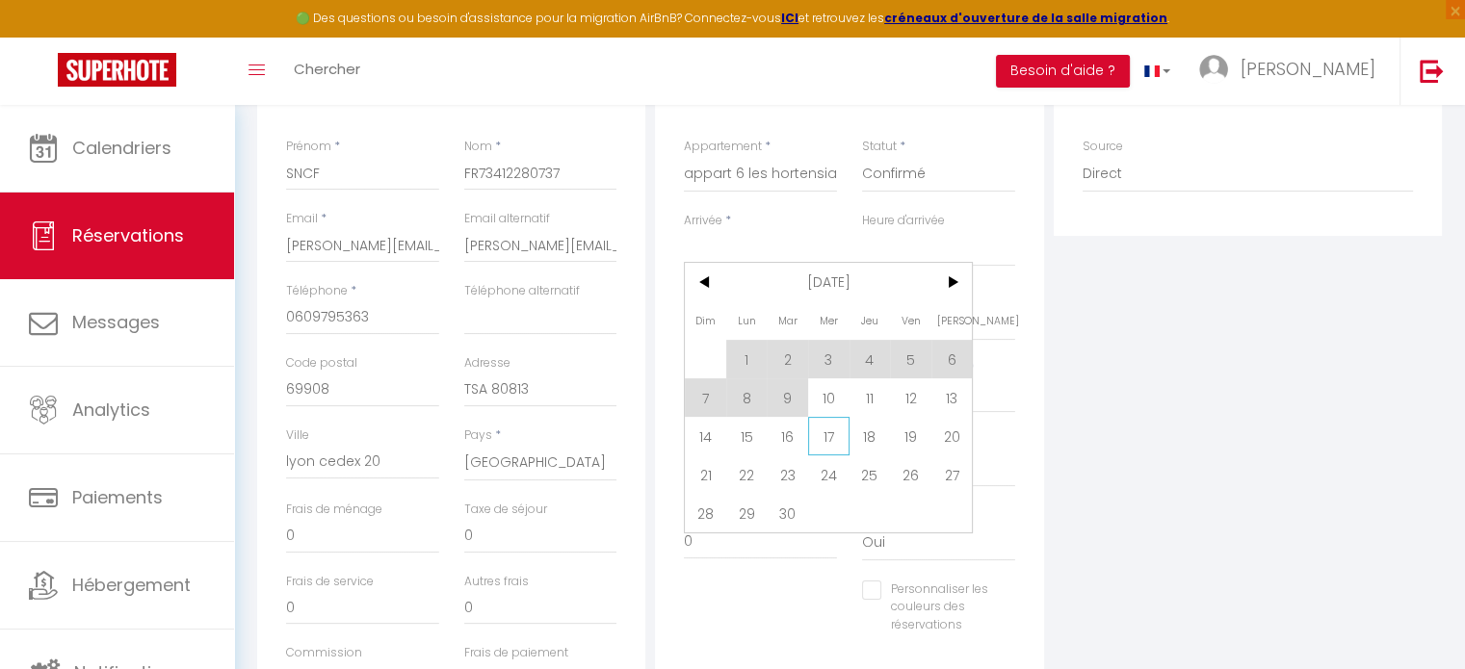
click at [827, 437] on span "17" at bounding box center [828, 436] width 41 height 39
type input "Mer 17 Septembre 2025"
select select
type input "Jeu 18 Septembre 2025"
select select
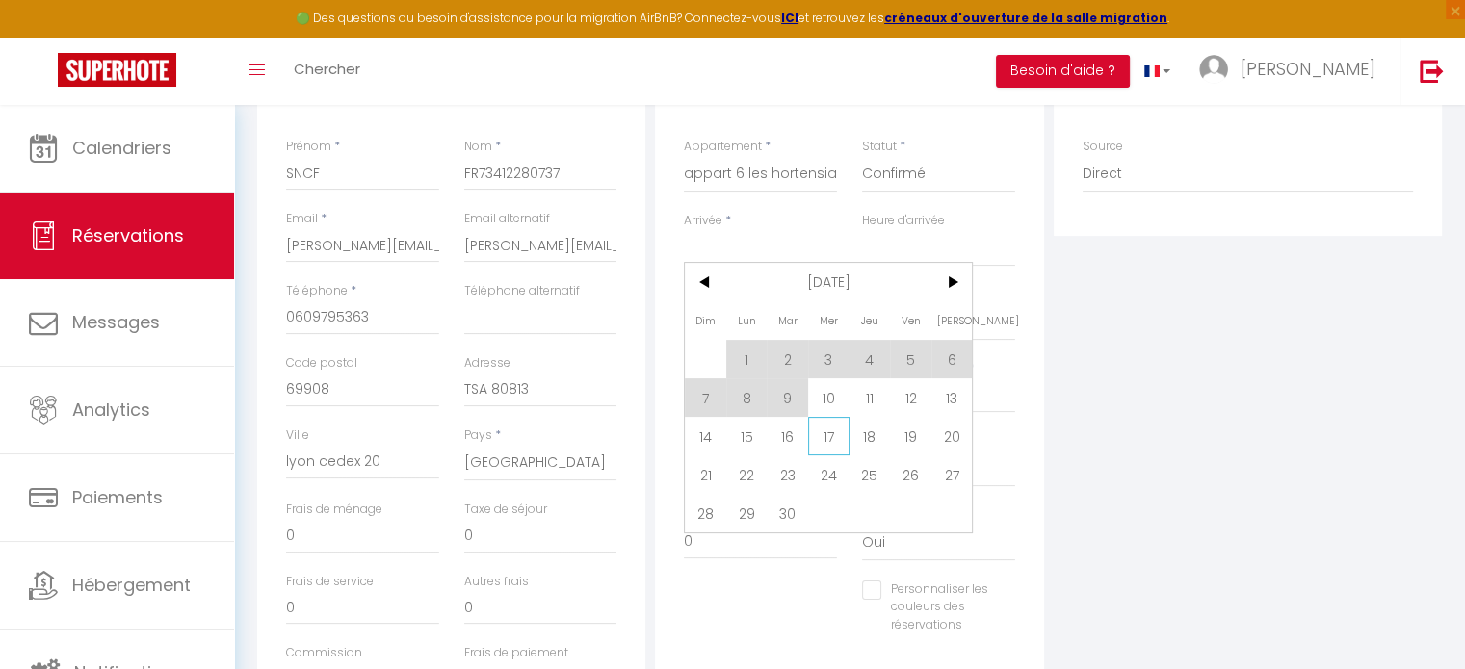
select select
checkbox input "false"
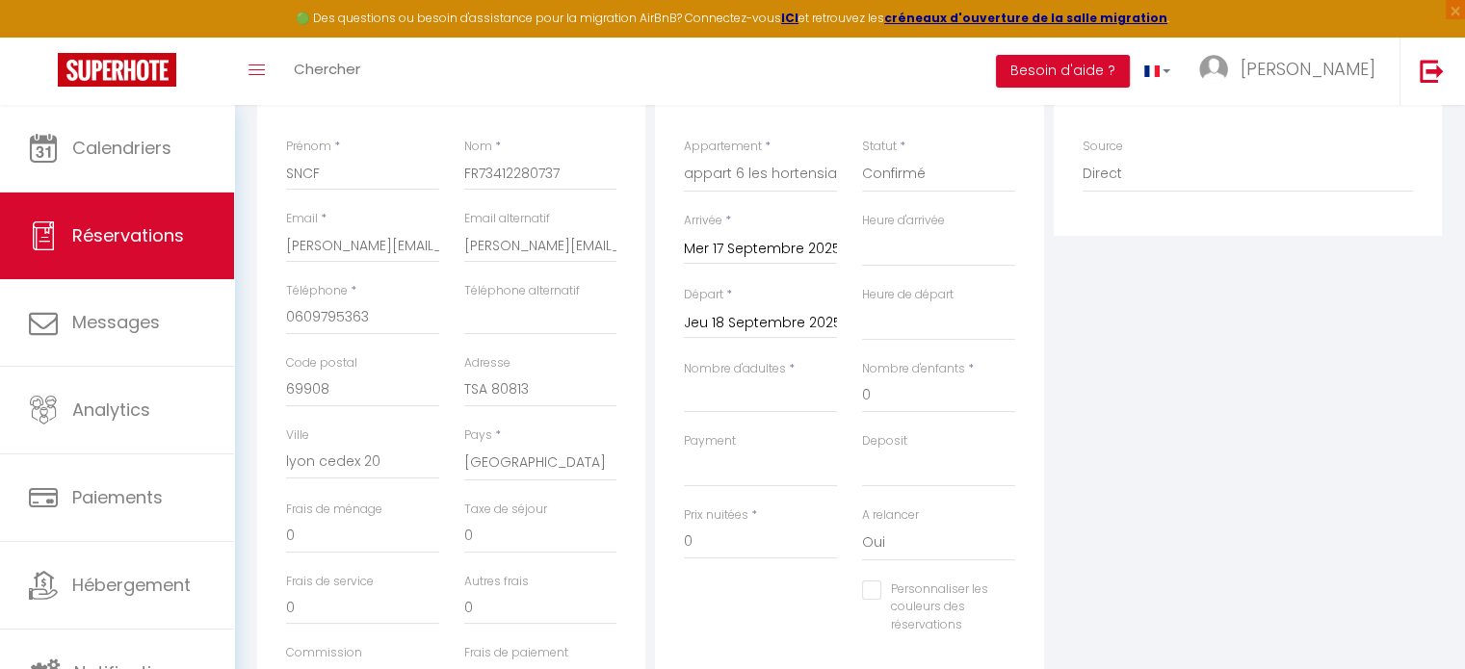
click at [827, 437] on div "Payment OK KO" at bounding box center [760, 459] width 153 height 55
click at [926, 247] on select "00:00 00:30 01:00 01:30 02:00 02:30 03:00 03:30 04:00 04:30 05:00 05:30 06:00 0…" at bounding box center [938, 248] width 153 height 37
click at [776, 253] on input "Mer 17 Septembre 2025" at bounding box center [760, 249] width 153 height 25
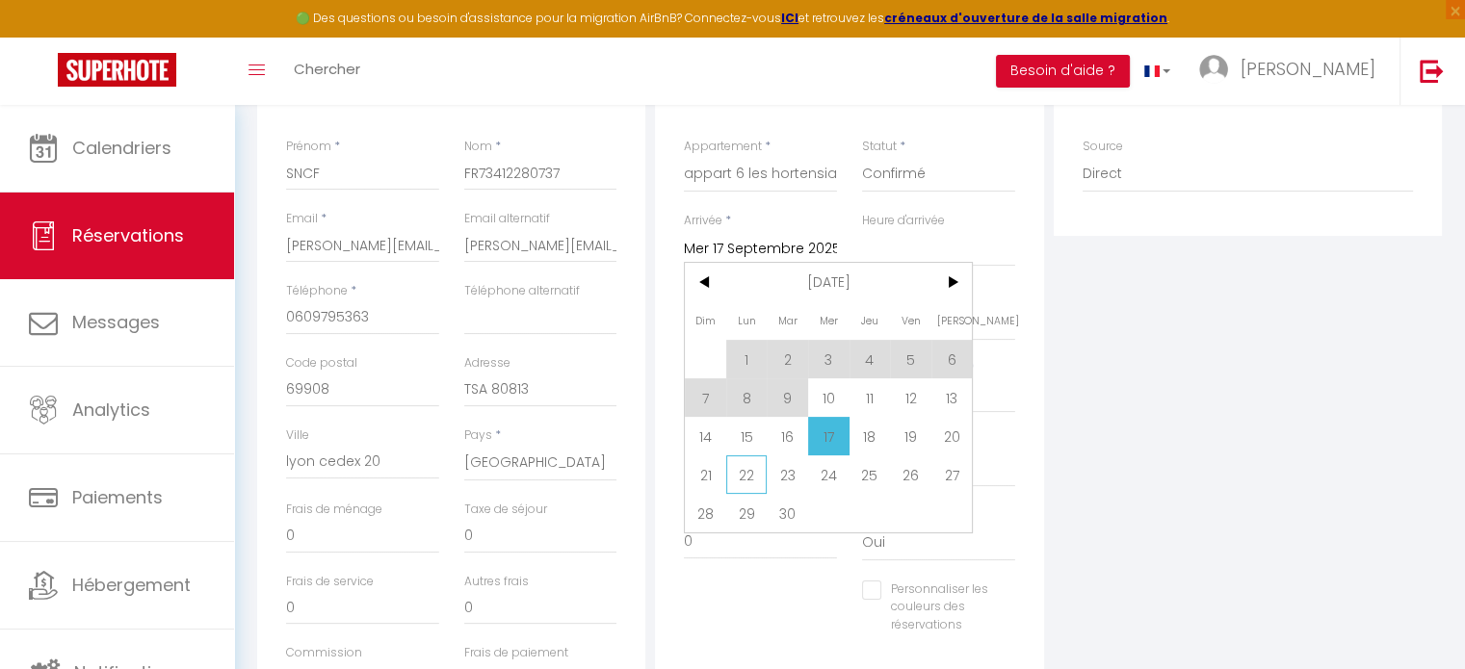
click at [736, 487] on span "22" at bounding box center [746, 474] width 41 height 39
click at [736, 487] on div "Payment OK KO" at bounding box center [760, 469] width 178 height 74
type input "Lun 22 Septembre 2025"
select select
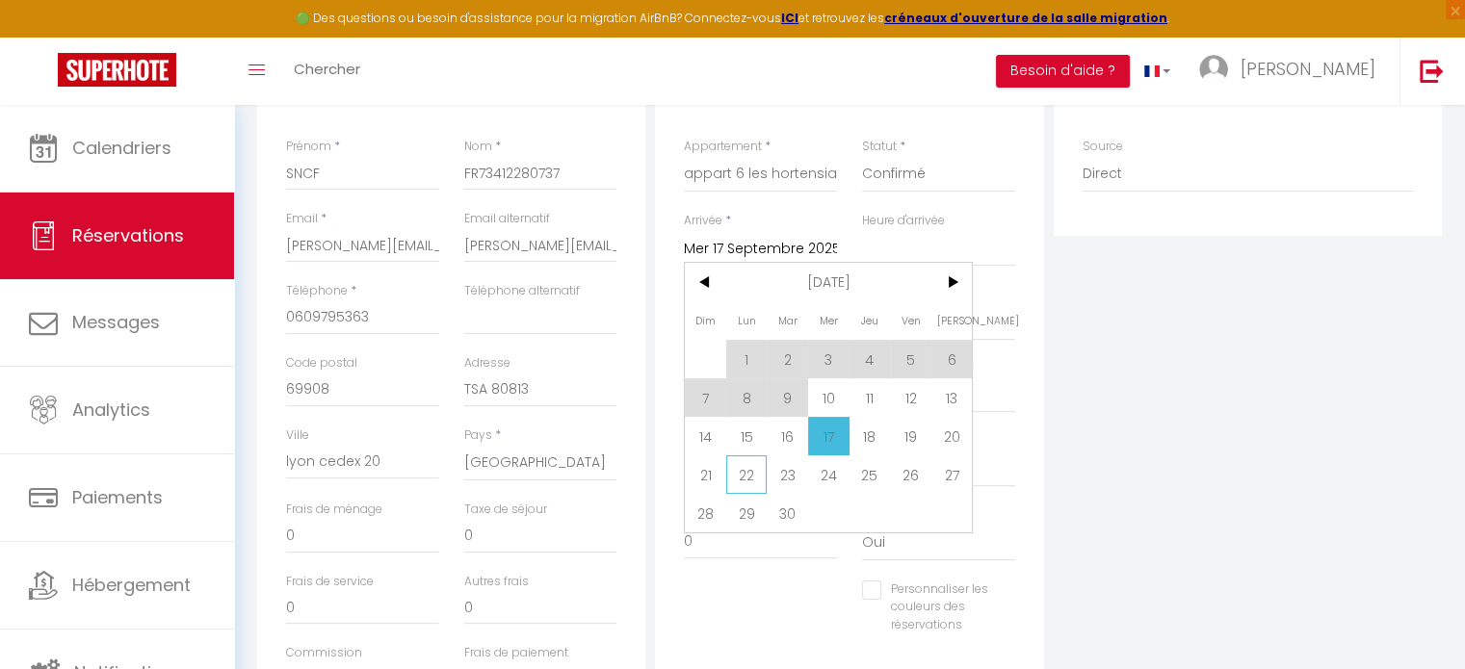
select select
checkbox input "false"
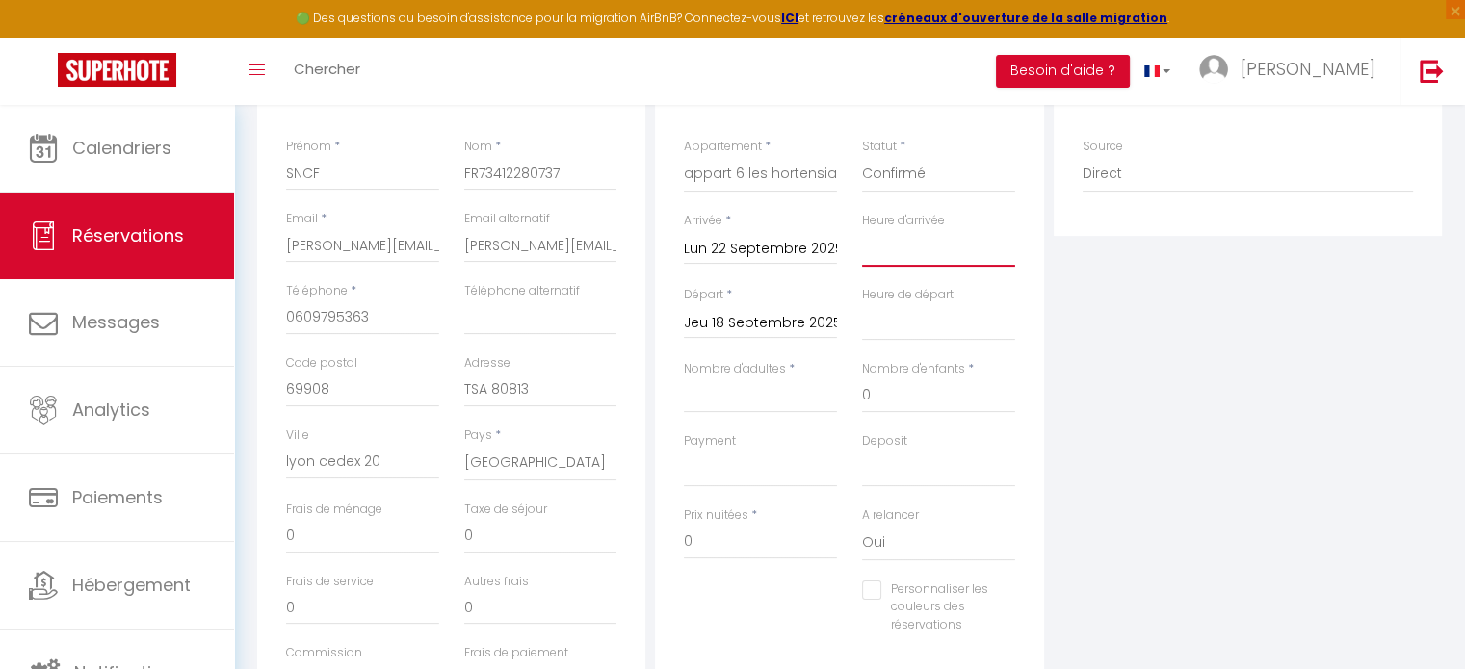
click at [924, 248] on select "00:00 00:30 01:00 01:30 02:00 02:30 03:00 03:30 04:00 04:30 05:00 05:30 06:00 0…" at bounding box center [938, 248] width 153 height 37
select select "17:00"
click at [862, 230] on select "00:00 00:30 01:00 01:30 02:00 02:30 03:00 03:30 04:00 04:30 05:00 05:30 06:00 0…" at bounding box center [938, 248] width 153 height 37
select select
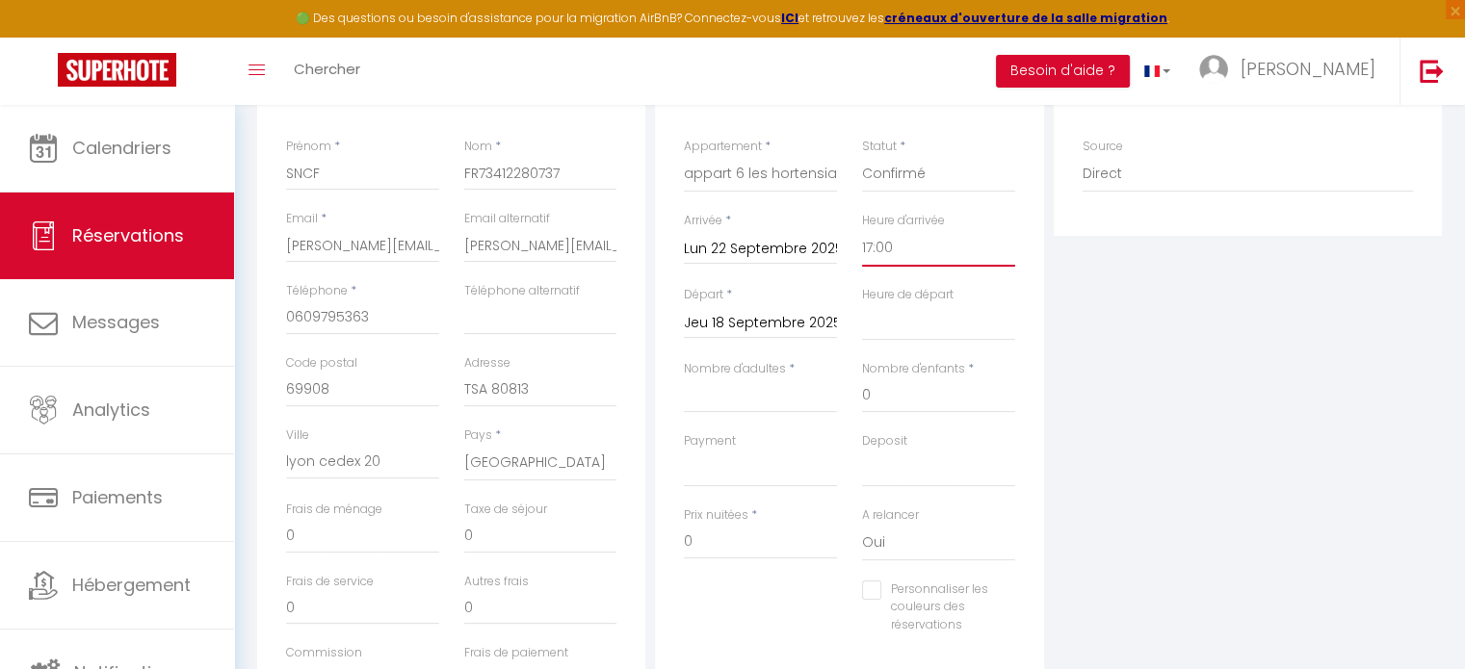
select select
checkbox input "false"
click at [767, 326] on input "Jeu 18 Septembre 2025" at bounding box center [760, 323] width 153 height 25
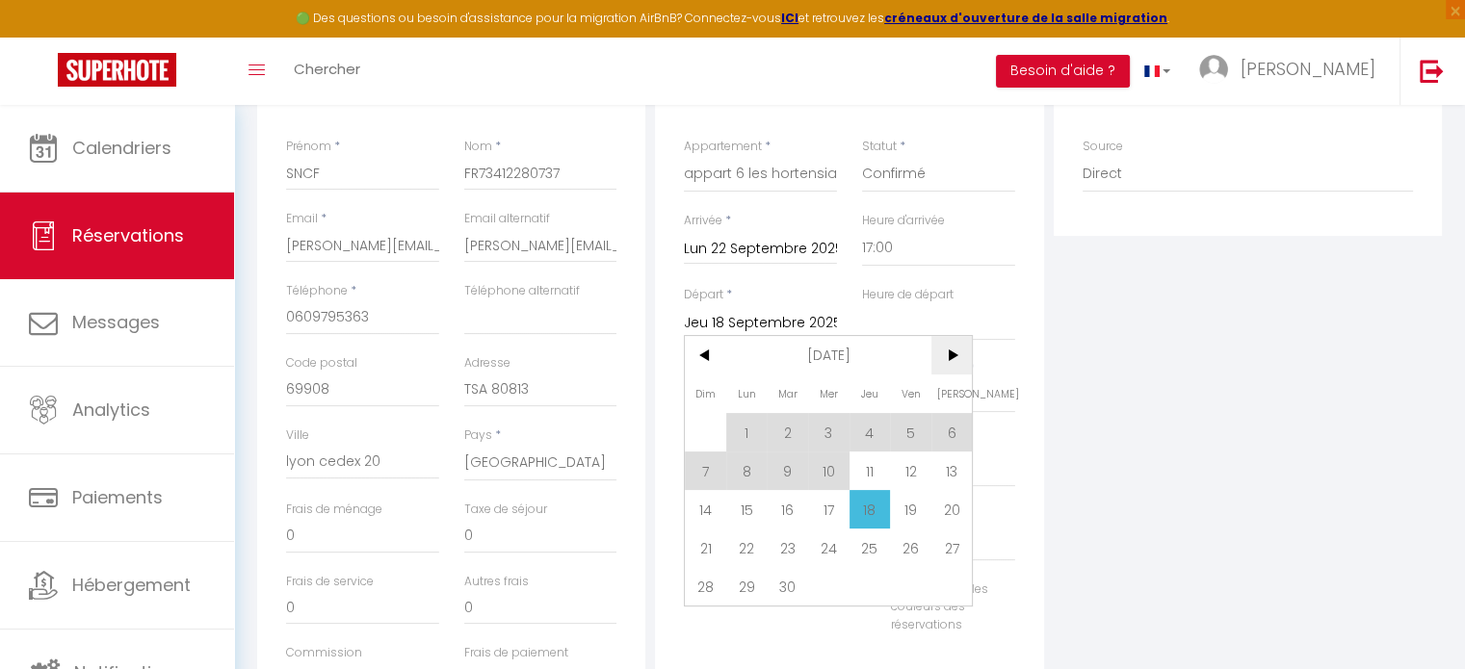
click at [957, 351] on span ">" at bounding box center [951, 355] width 41 height 39
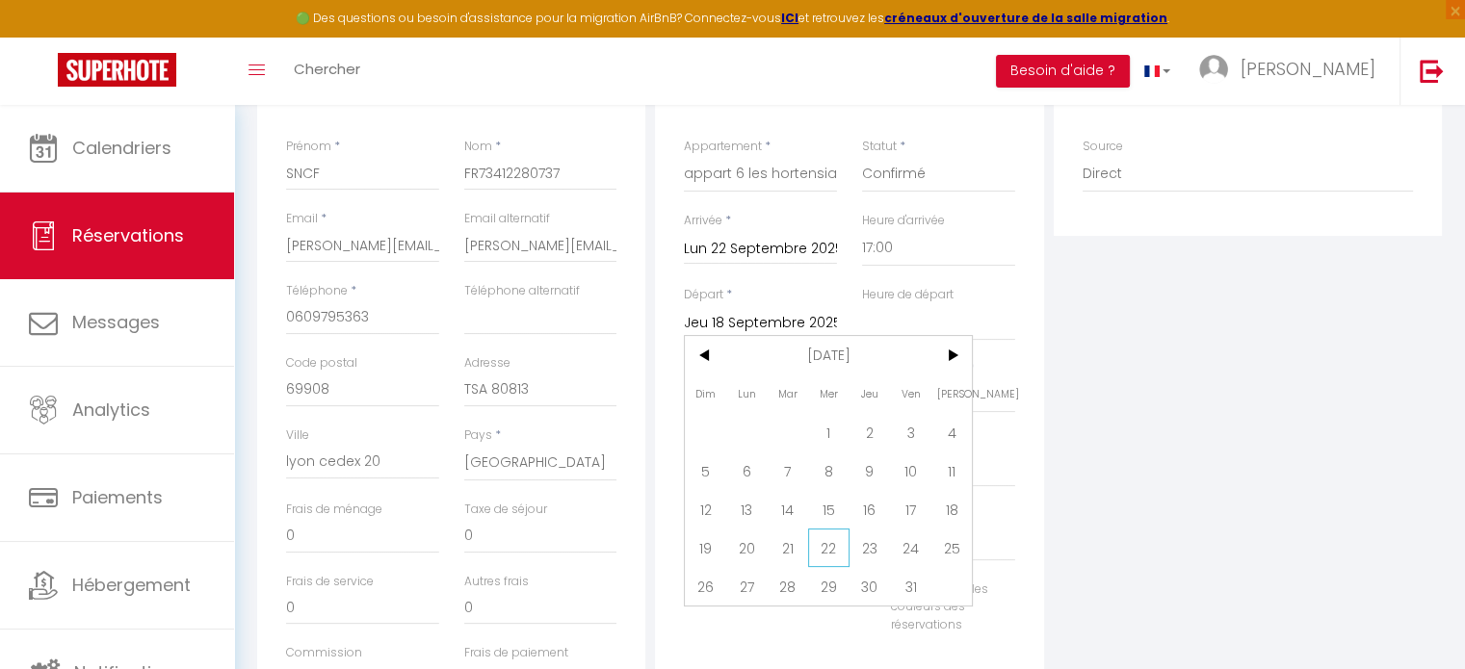
click at [820, 546] on span "22" at bounding box center [828, 548] width 41 height 39
type input "Mer 22 Octobre 2025"
select select
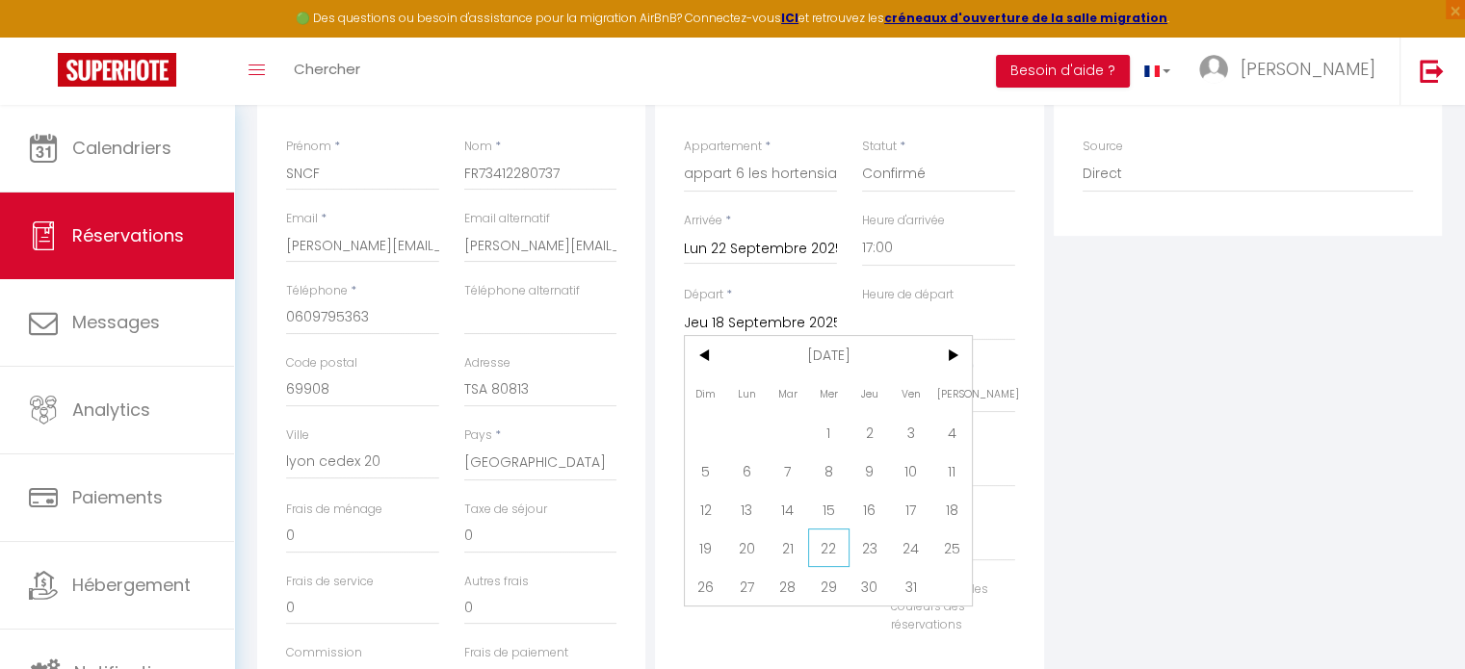
checkbox input "false"
click at [763, 317] on input "Mer 22 Octobre 2025" at bounding box center [760, 323] width 153 height 25
click at [906, 496] on span "17" at bounding box center [910, 509] width 41 height 39
type input "Ven 17 Octobre 2025"
select select
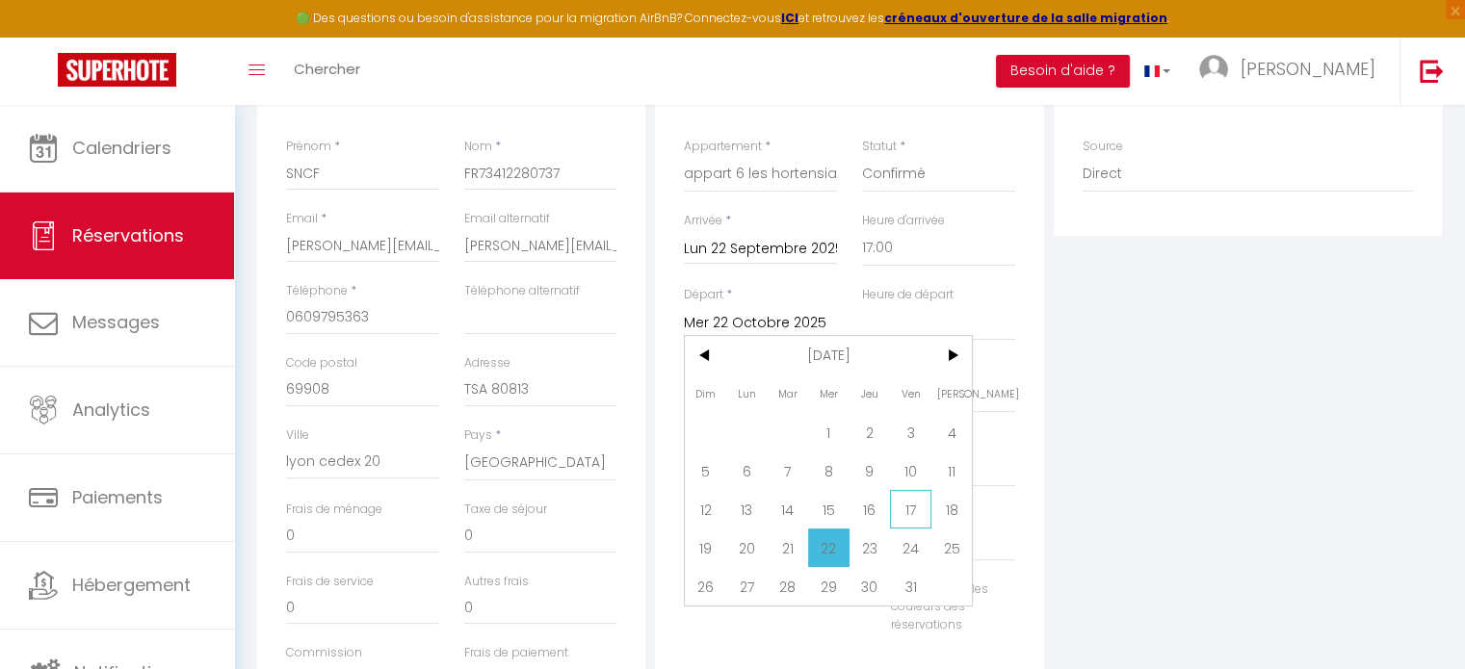
select select
checkbox input "false"
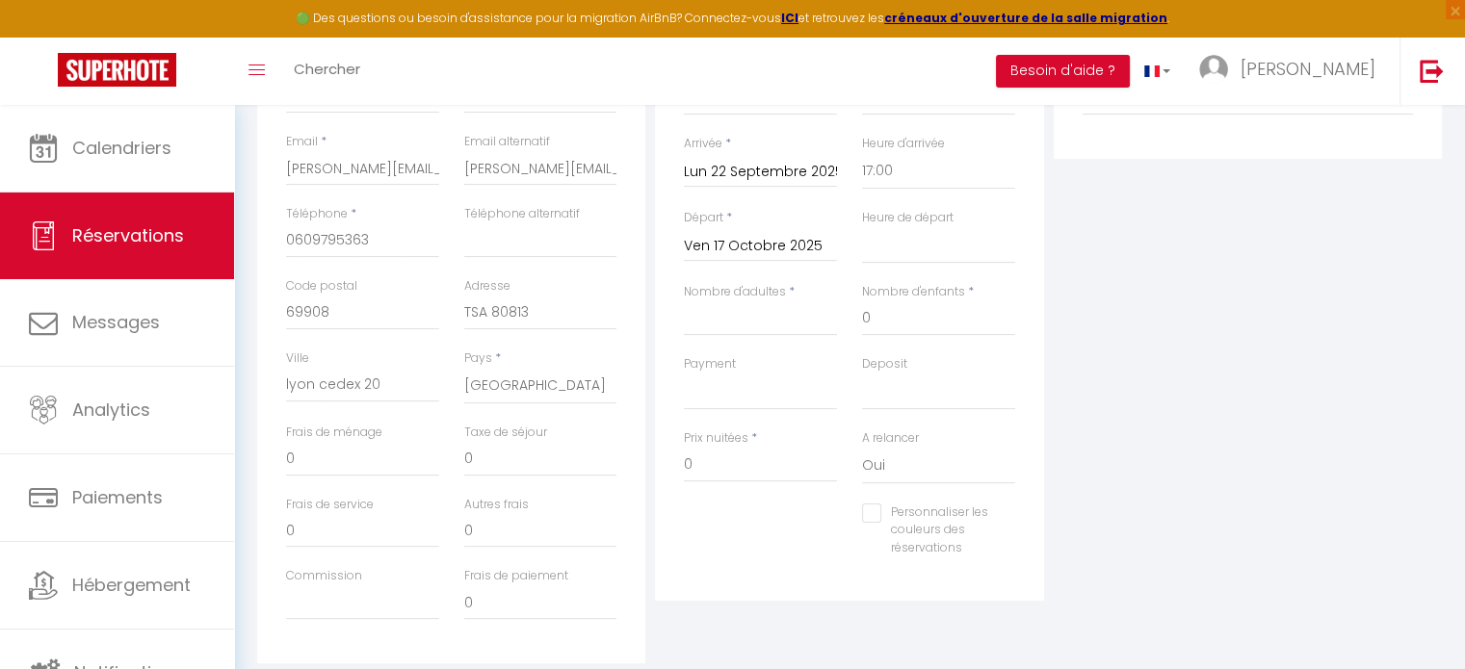
scroll to position [392, 0]
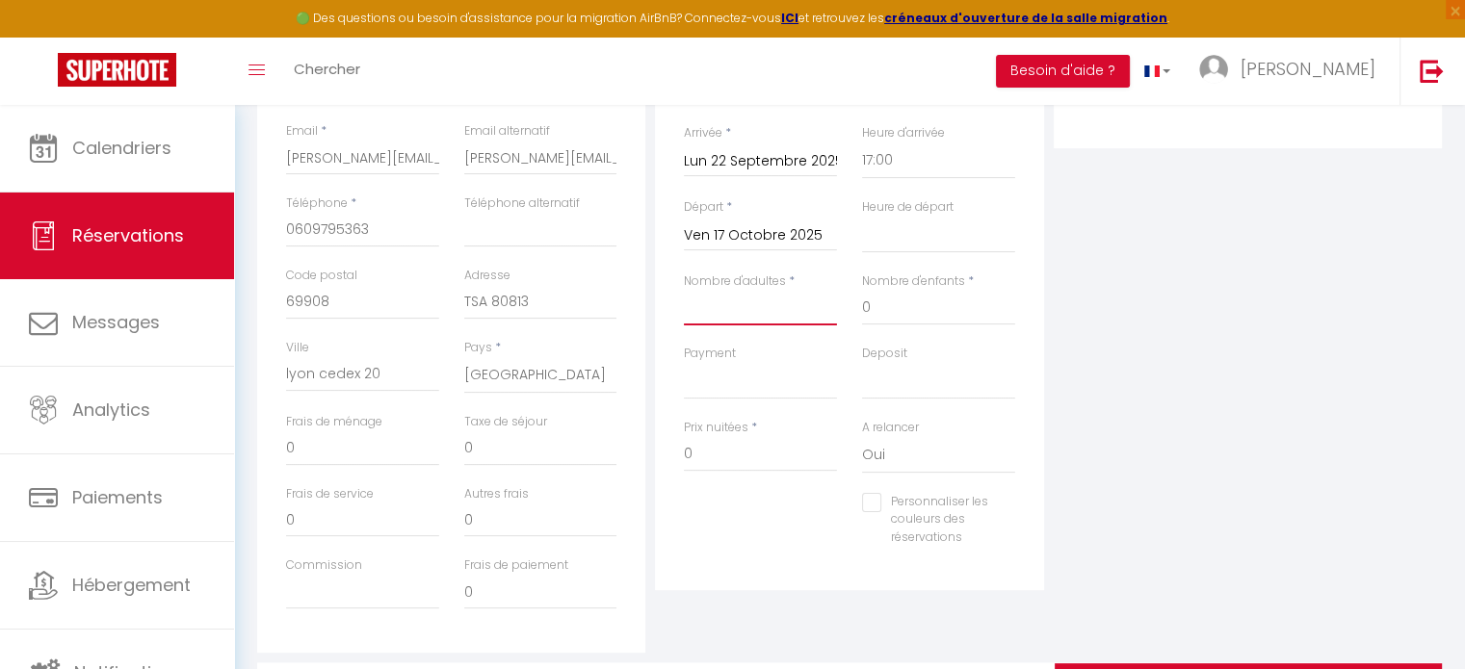
click at [779, 304] on input "Nombre d'adultes" at bounding box center [760, 308] width 153 height 35
type input "1"
select select
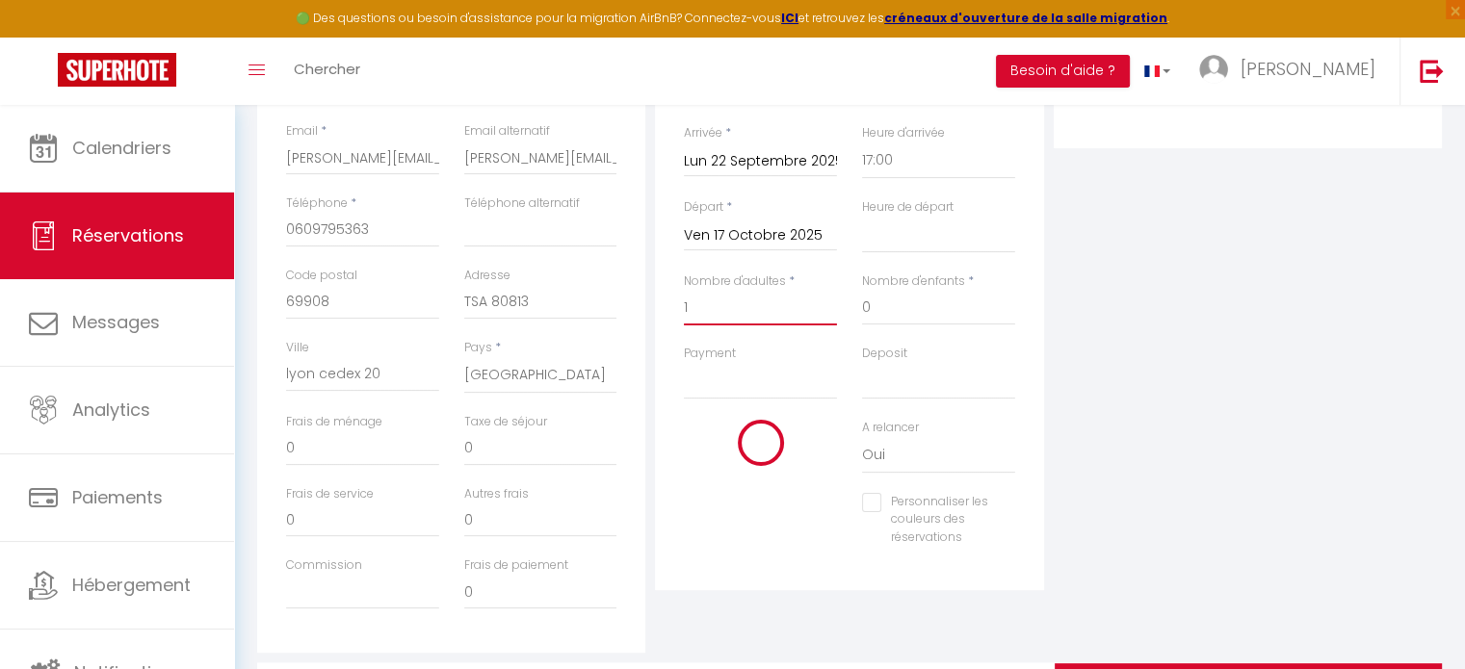
checkbox input "false"
type input "20"
select select
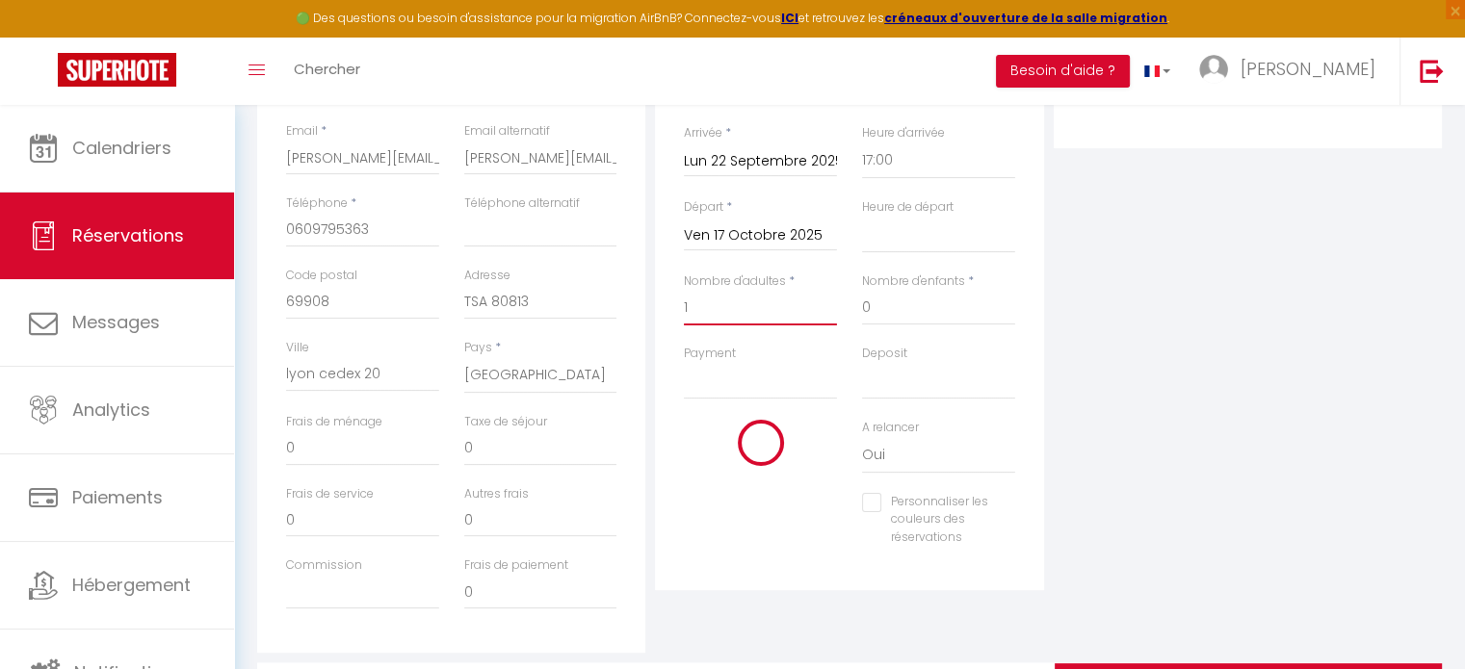
type input "1050"
checkbox input "false"
type input "1"
click at [706, 454] on input "1050" at bounding box center [760, 454] width 153 height 35
drag, startPoint x: 716, startPoint y: 454, endPoint x: 680, endPoint y: 454, distance: 36.6
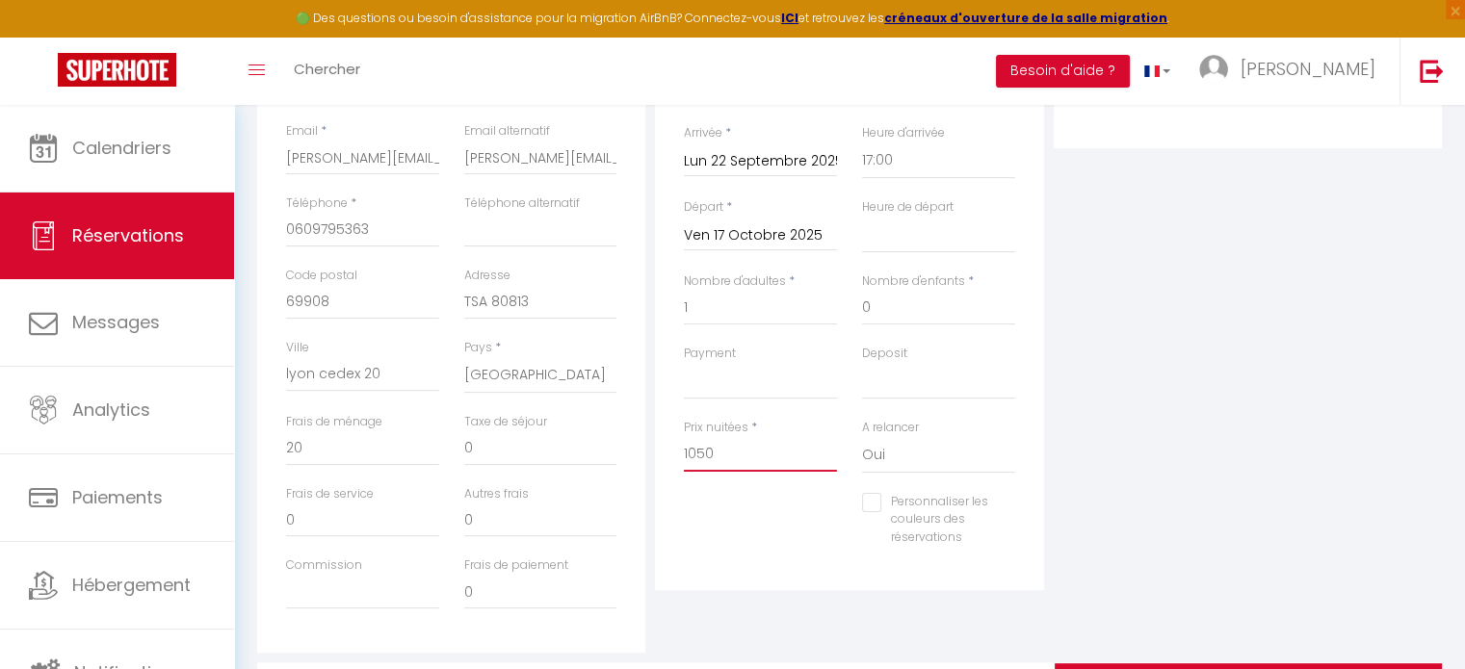
click at [680, 454] on div "Prix nuitées * 1050" at bounding box center [760, 456] width 178 height 74
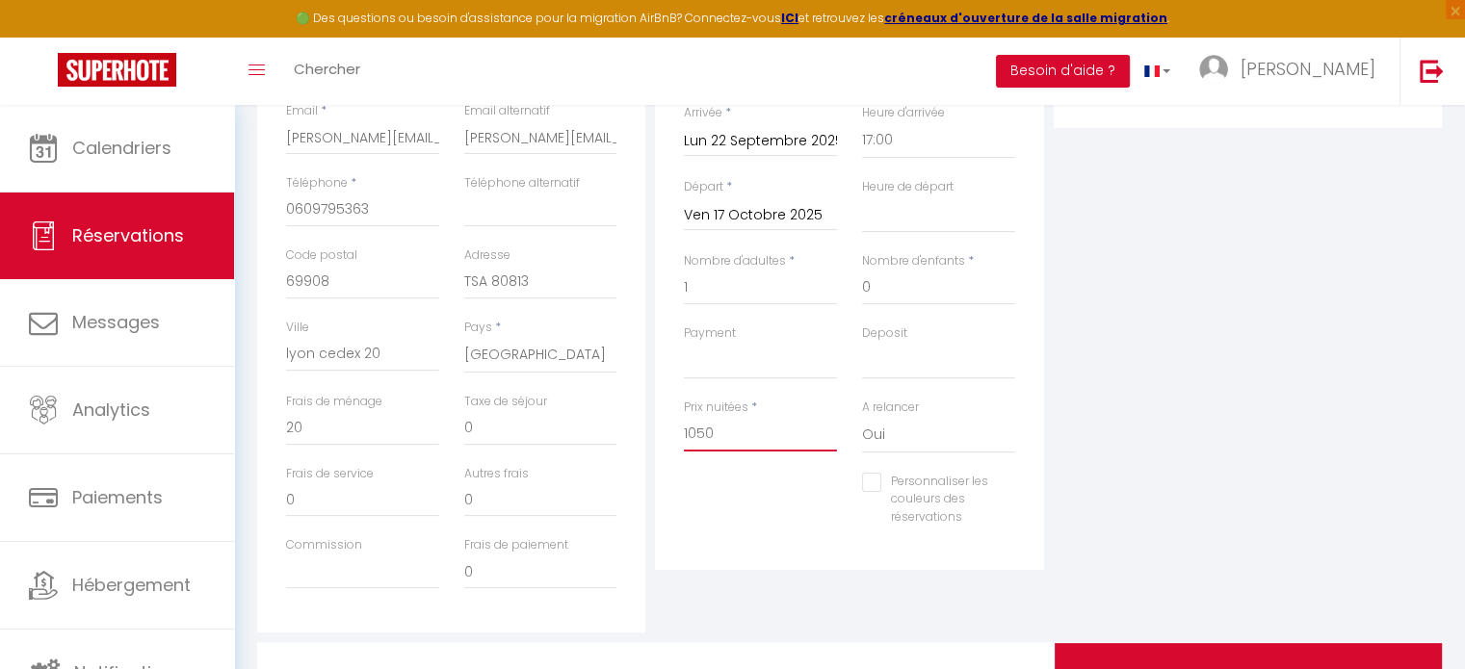
scroll to position [413, 0]
select select
checkbox input "false"
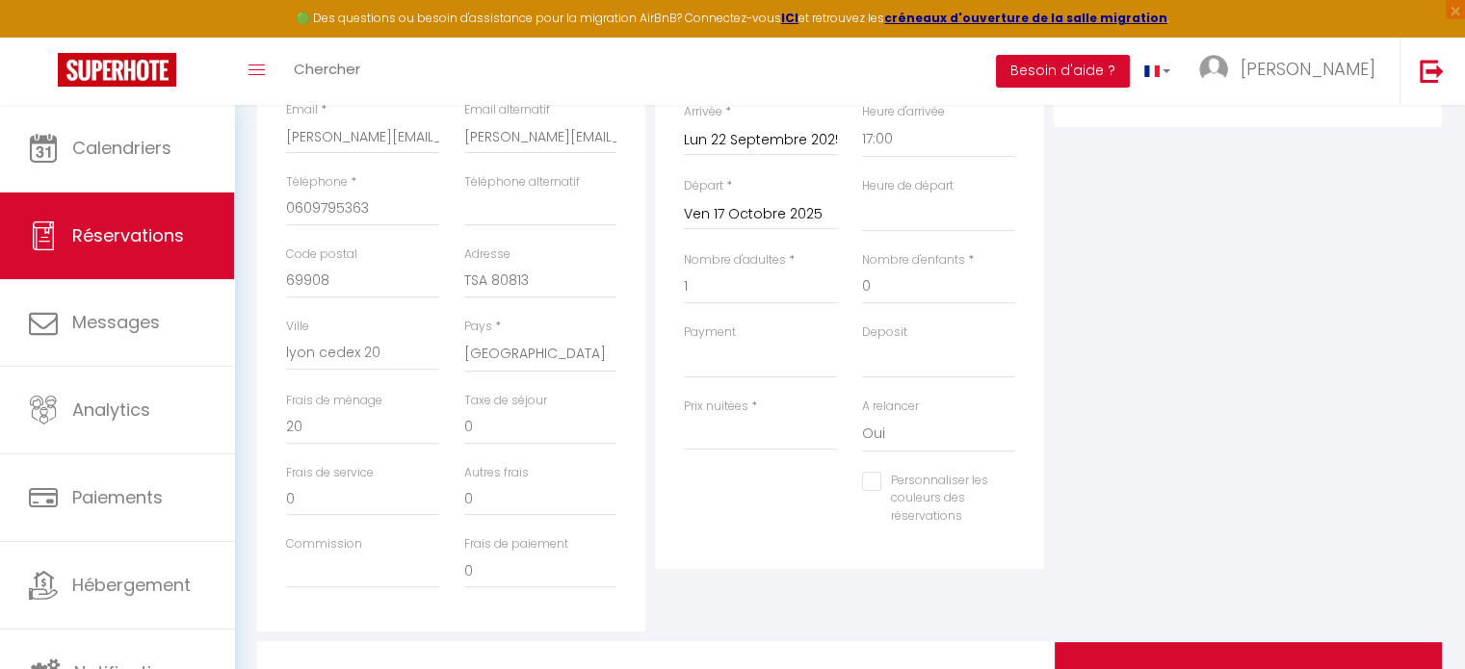
type input "0"
select select
checkbox input "false"
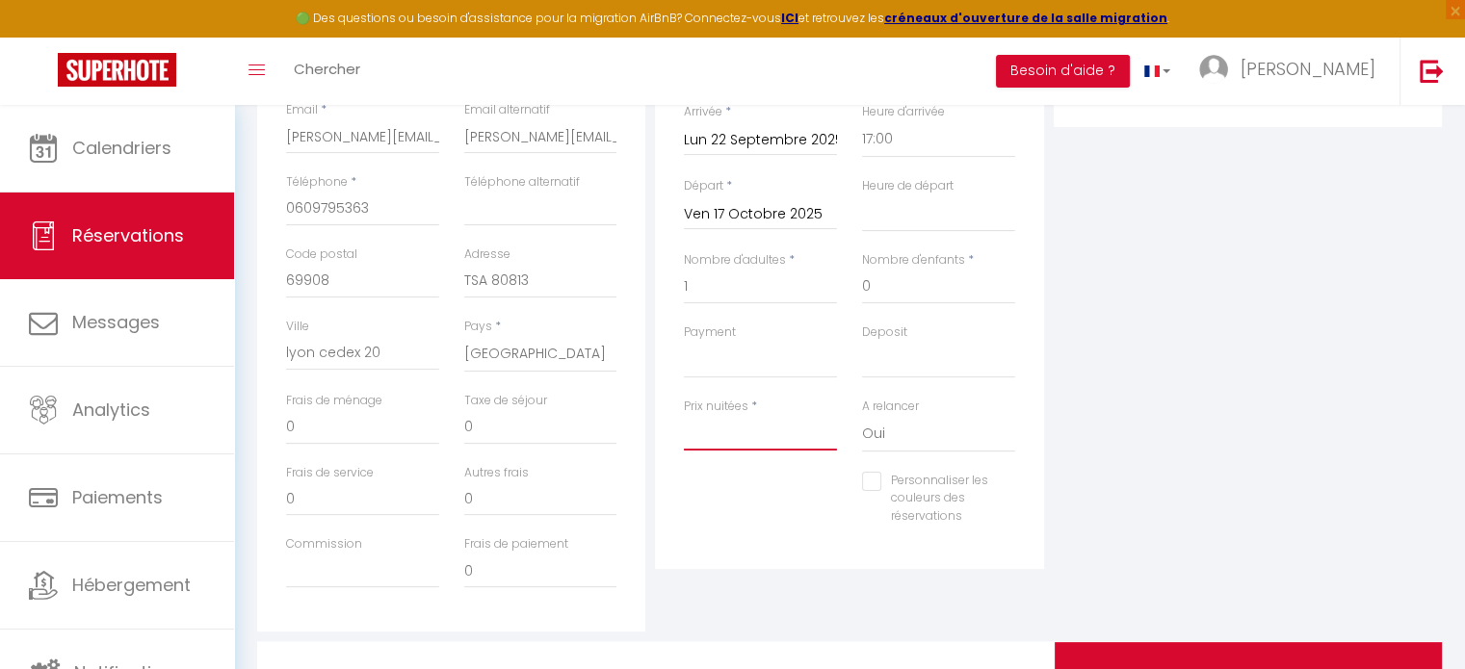
type input "6"
select select
checkbox input "false"
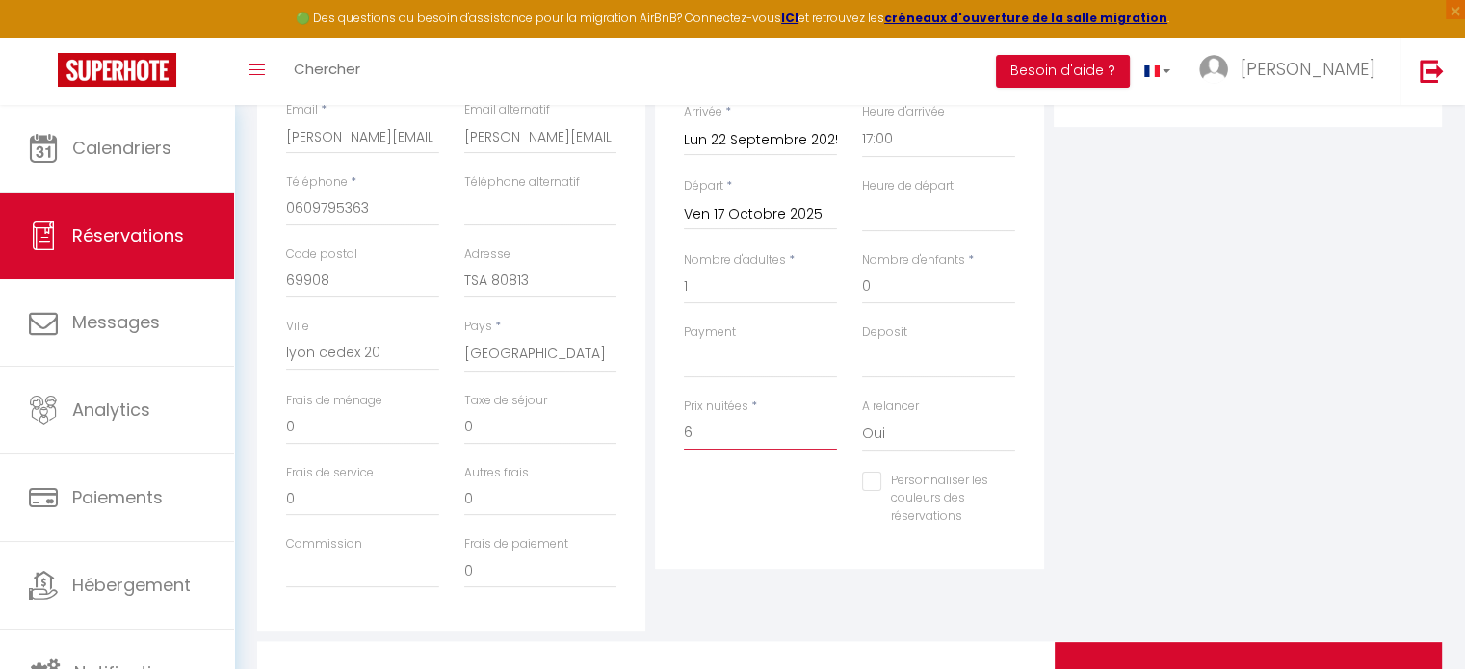
type input "65"
select select
checkbox input "false"
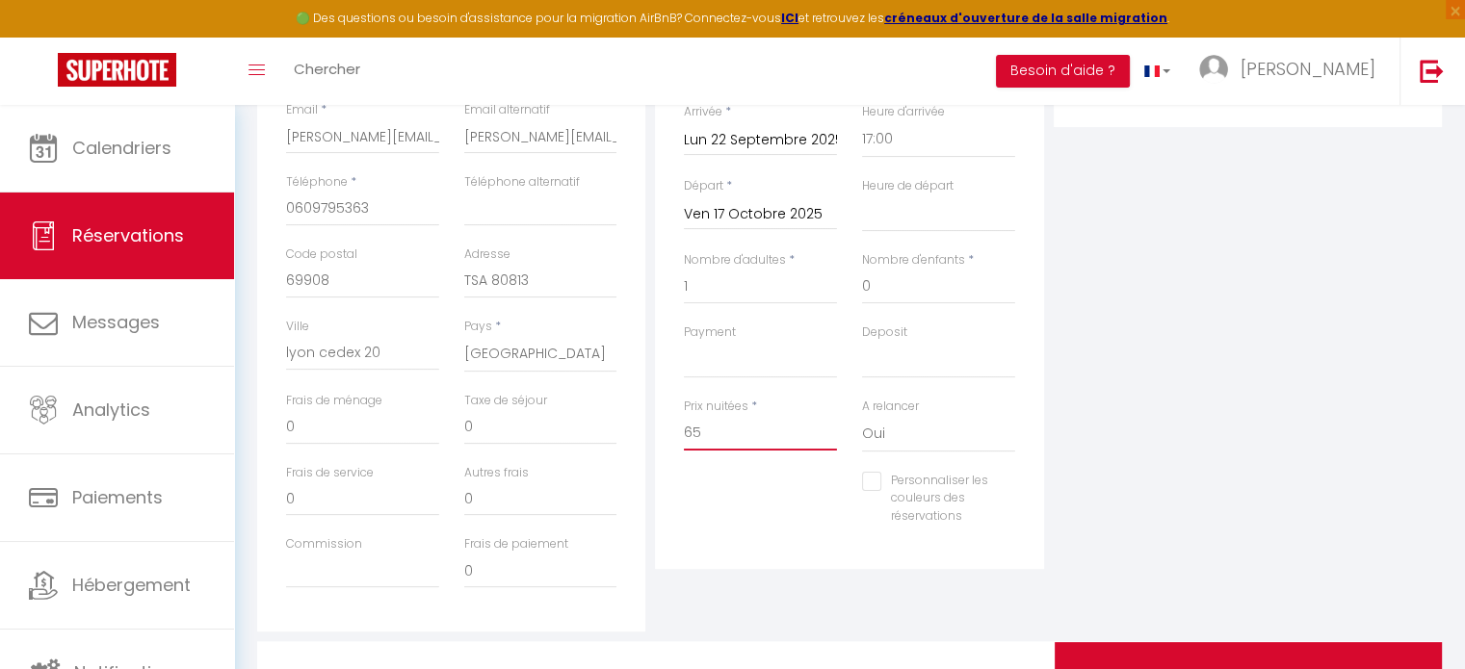
type input "650"
select select
checkbox input "false"
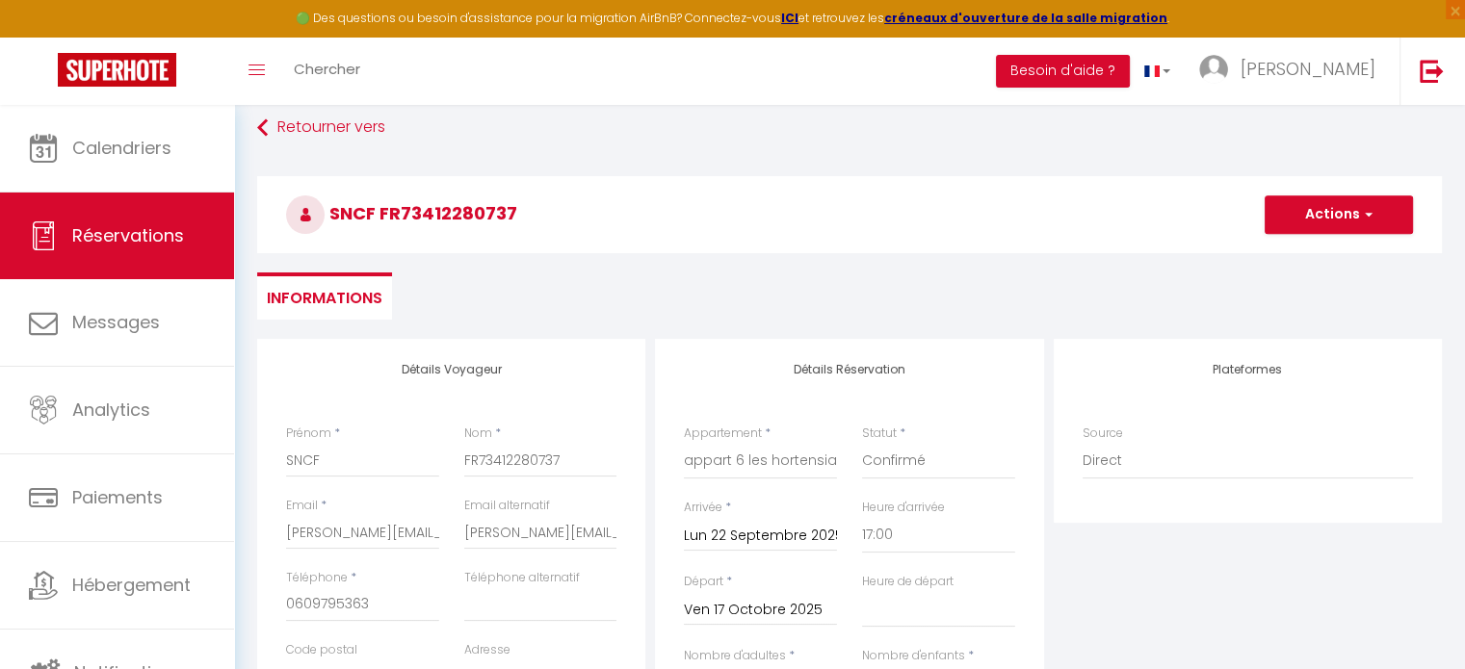
scroll to position [0, 0]
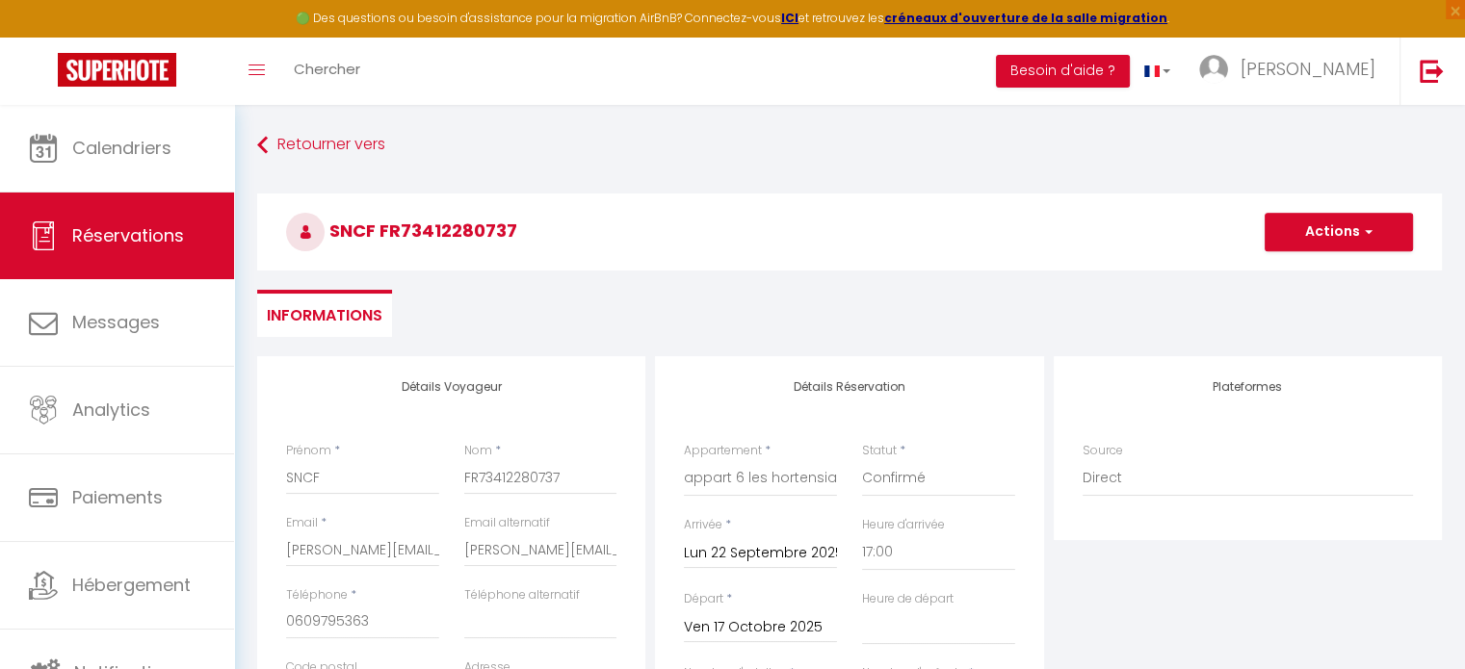
type input "650"
click at [1331, 221] on button "Actions" at bounding box center [1338, 232] width 148 height 39
click at [1314, 280] on link "Enregistrer" at bounding box center [1319, 274] width 152 height 25
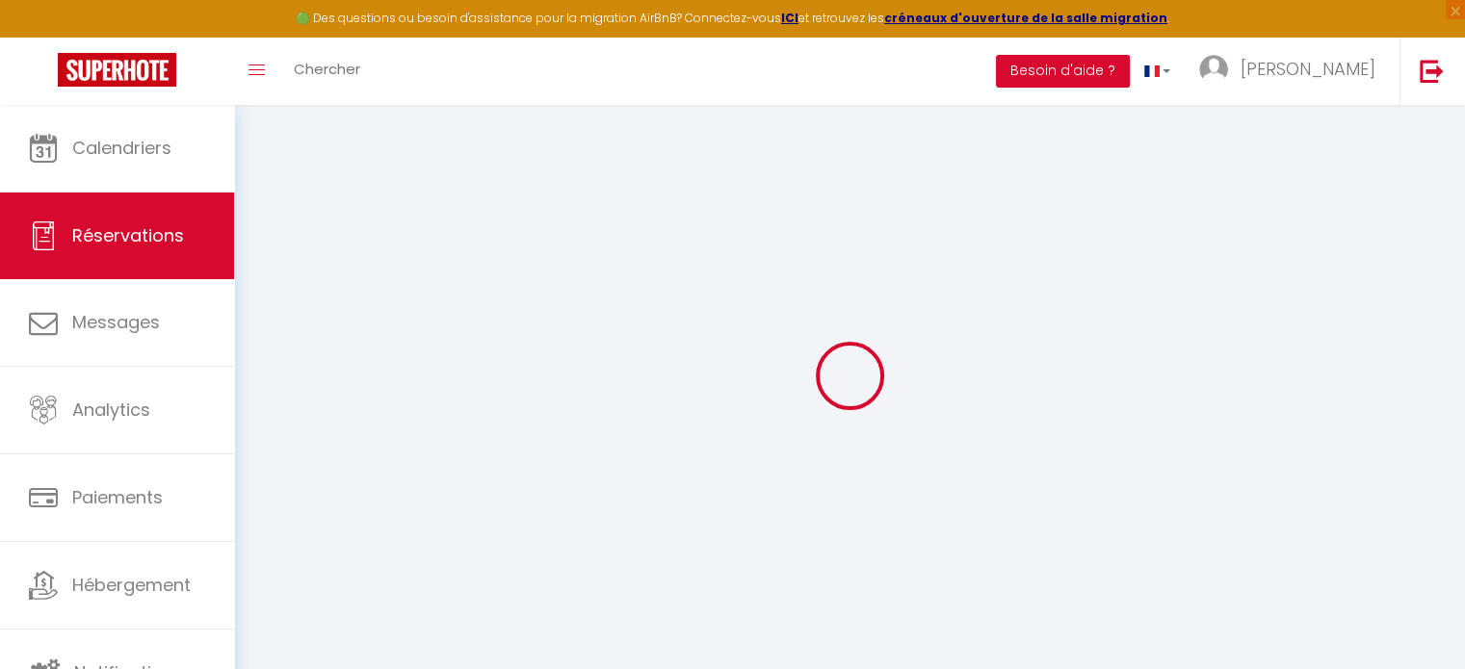
select select "not_cancelled"
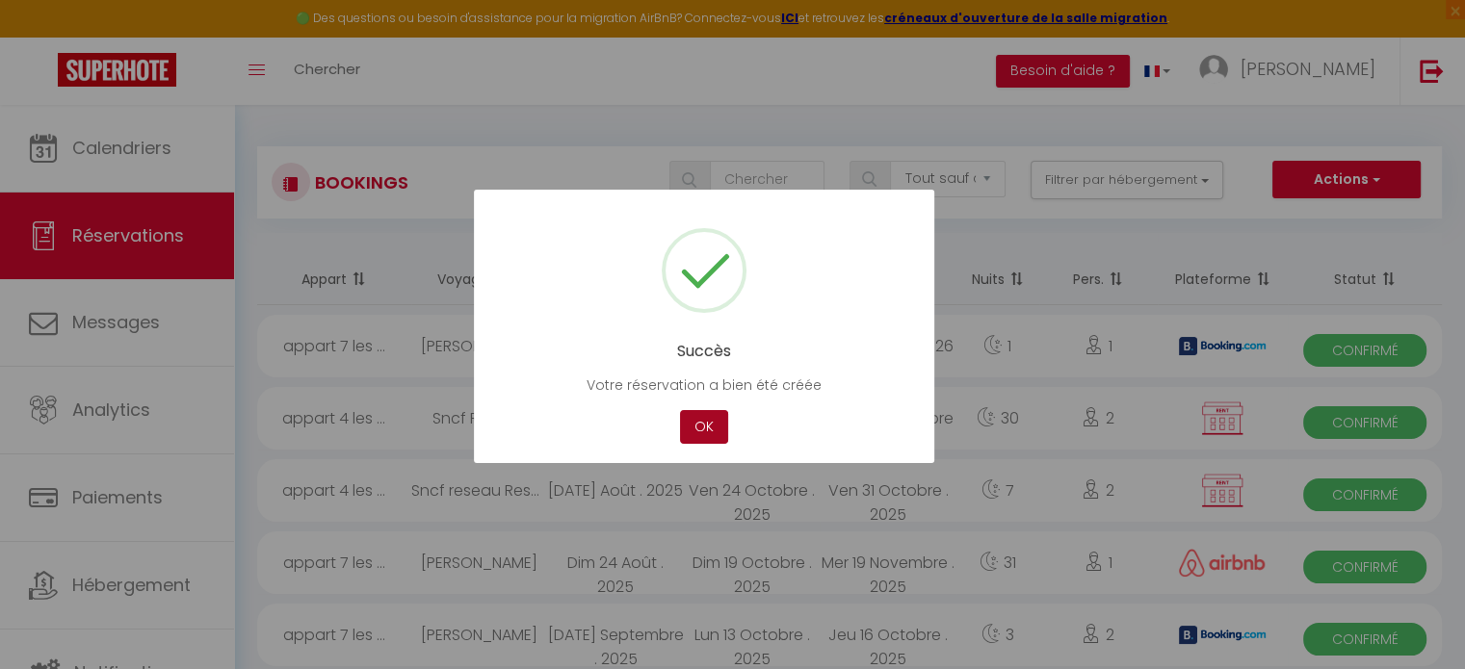
click at [704, 430] on button "OK" at bounding box center [704, 427] width 48 height 34
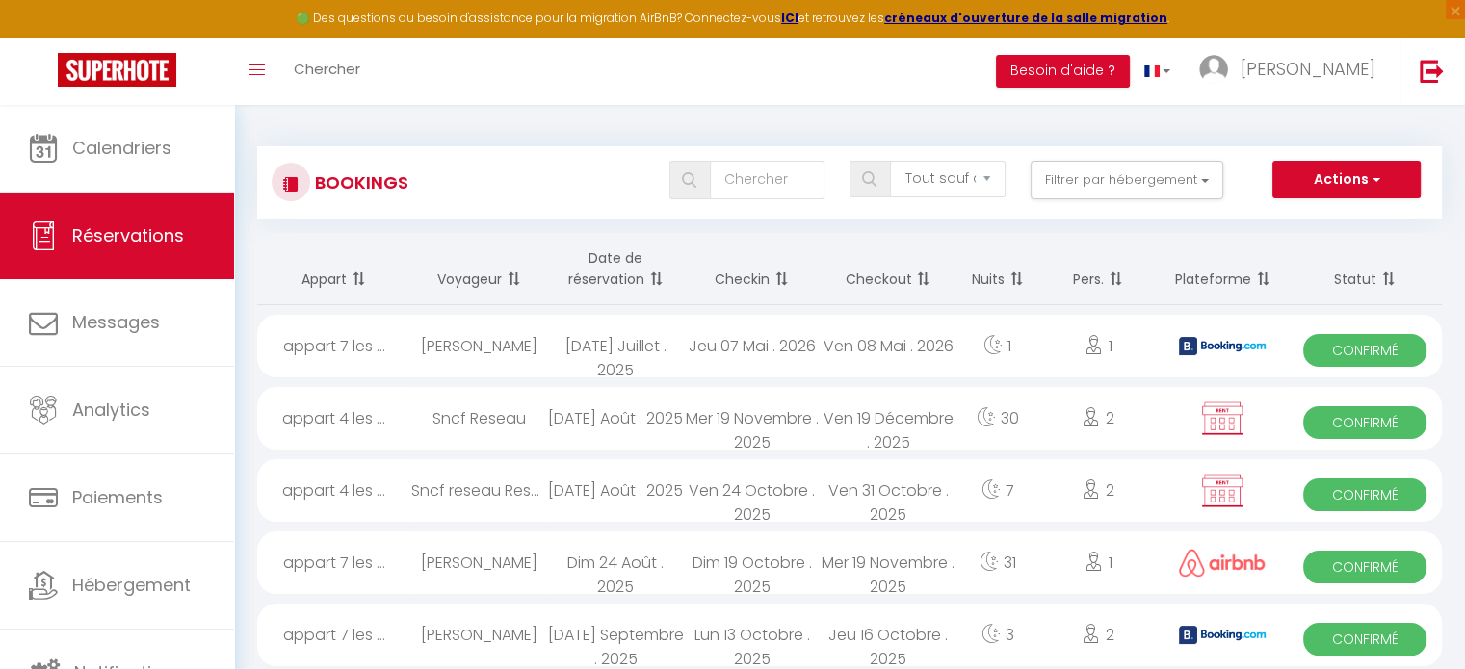
scroll to position [5, 0]
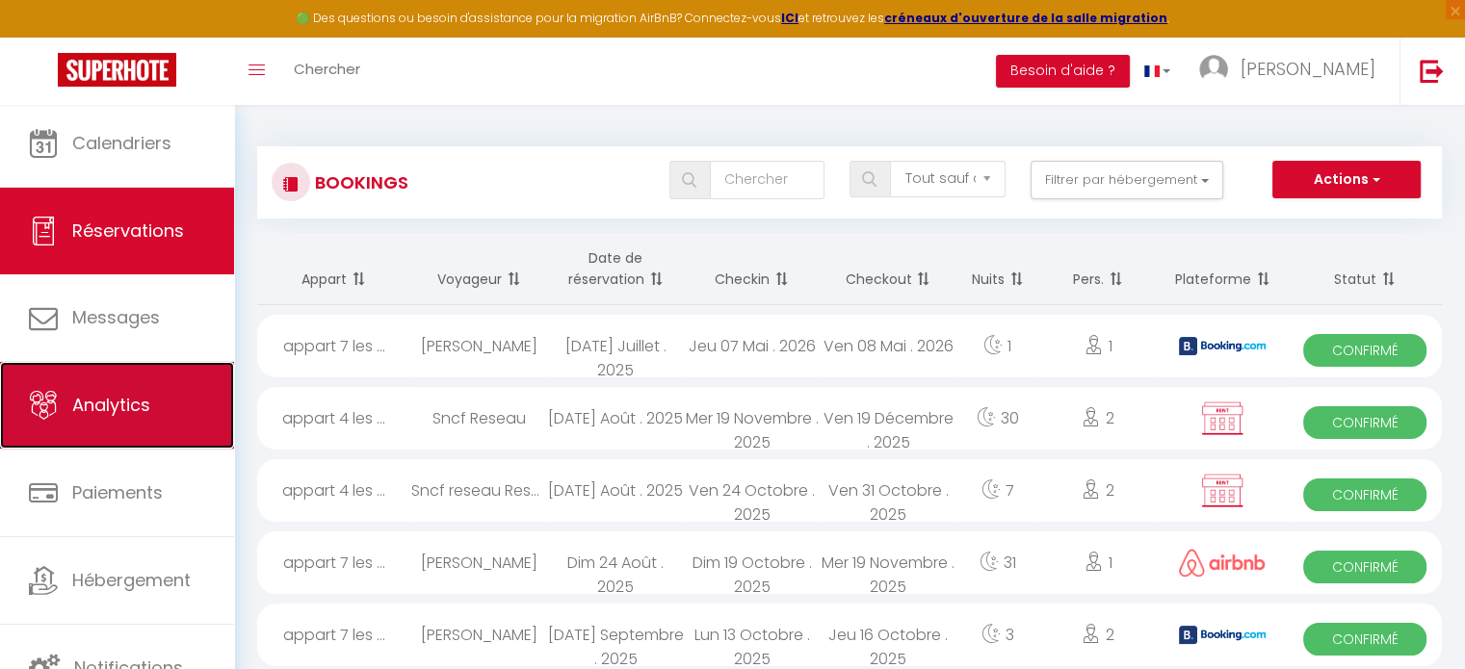
click at [131, 394] on span "Analytics" at bounding box center [111, 405] width 78 height 24
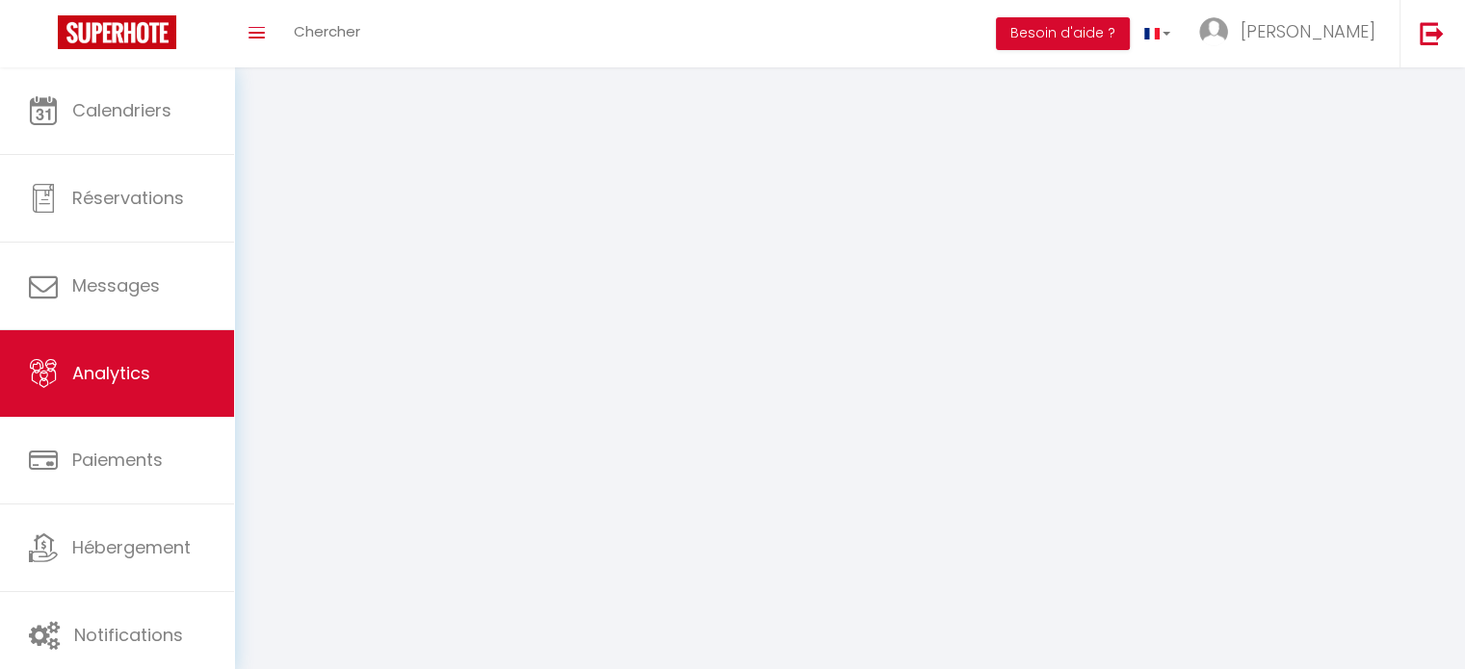
select select "2025"
select select "9"
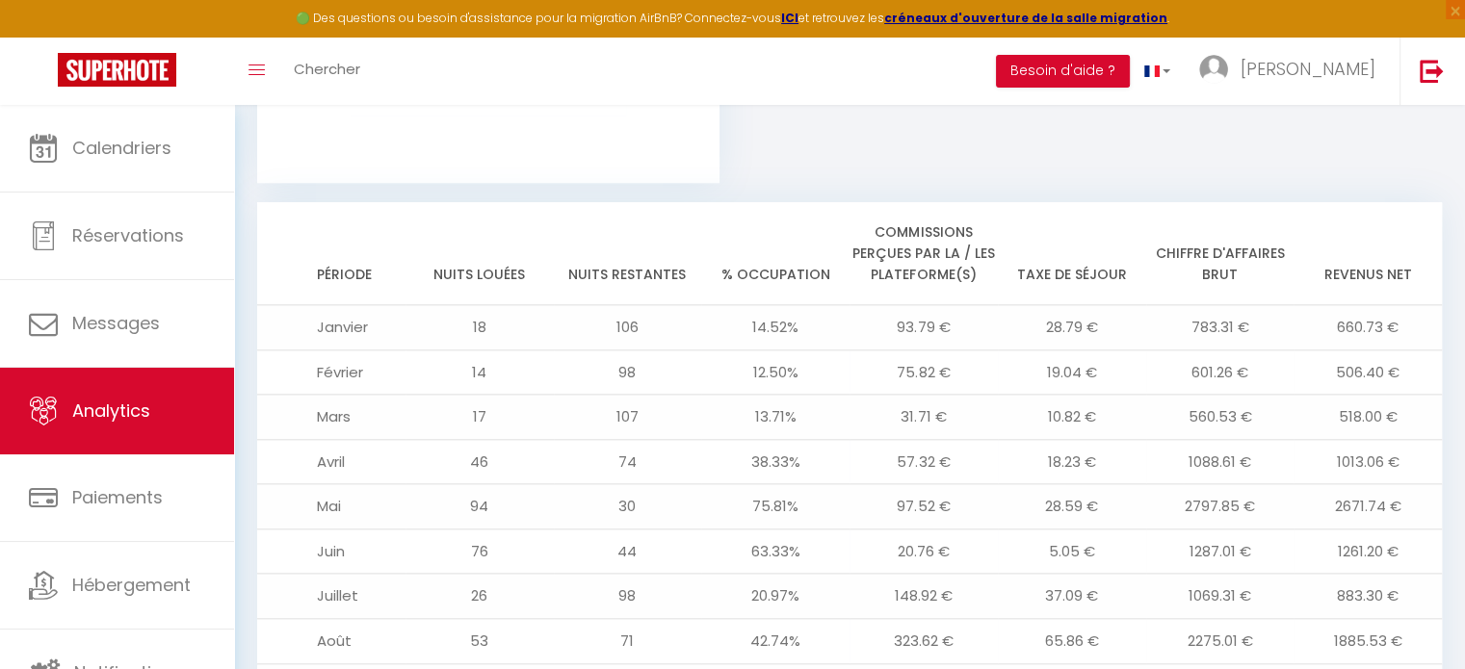
scroll to position [2249, 0]
